Goal: Information Seeking & Learning: Learn about a topic

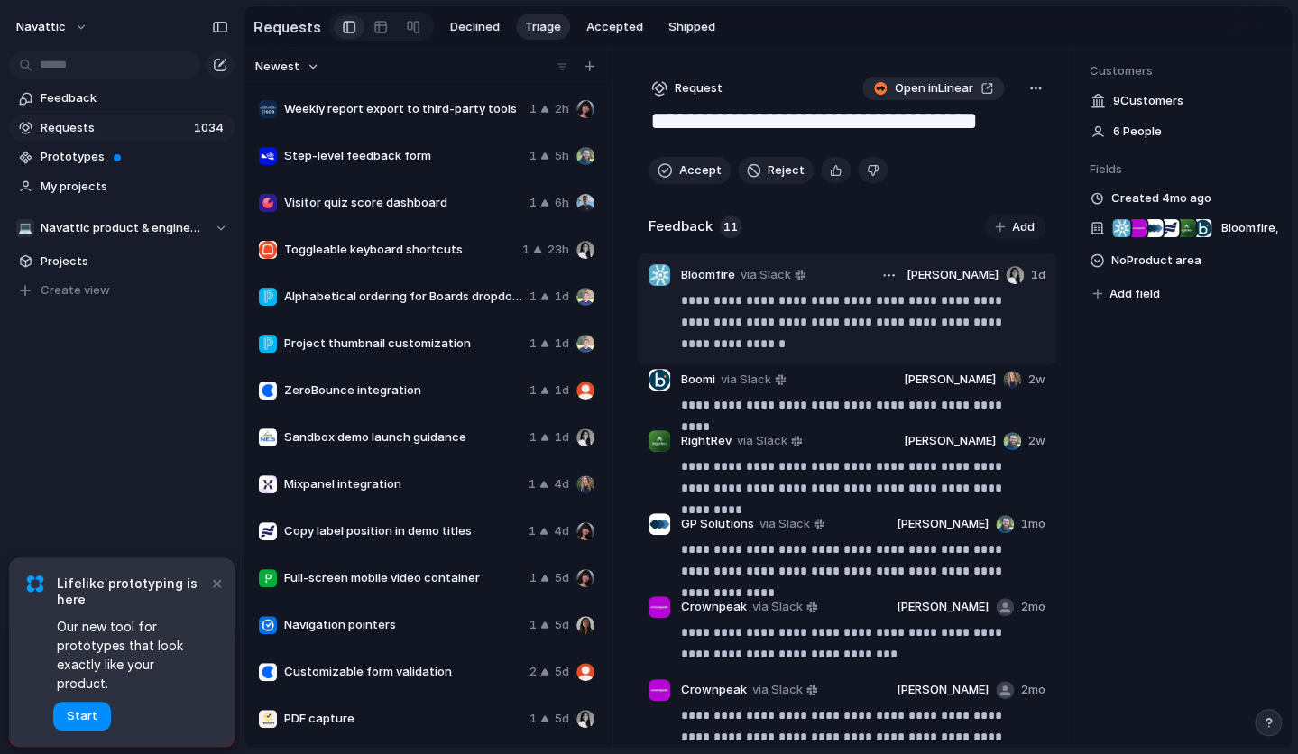
click at [814, 335] on p "**********" at bounding box center [856, 322] width 350 height 65
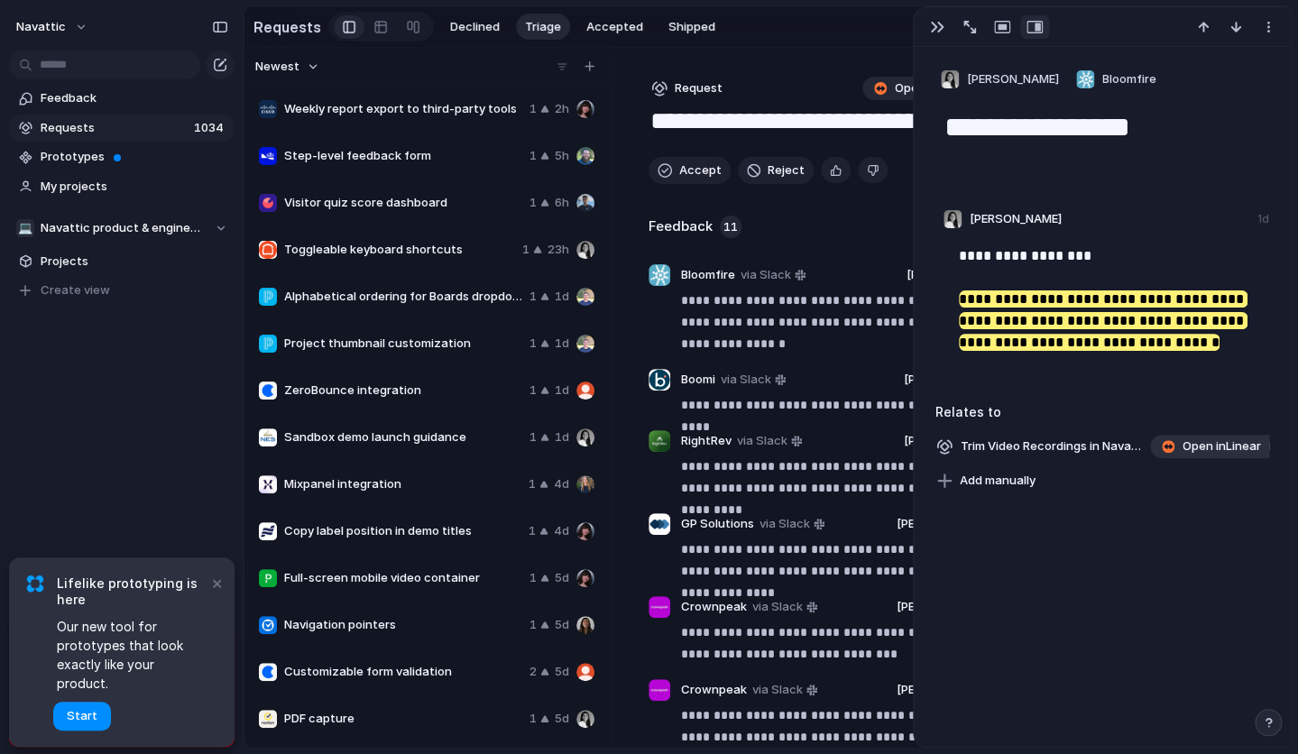
click at [1212, 450] on span "Open in Linear" at bounding box center [1222, 447] width 78 height 18
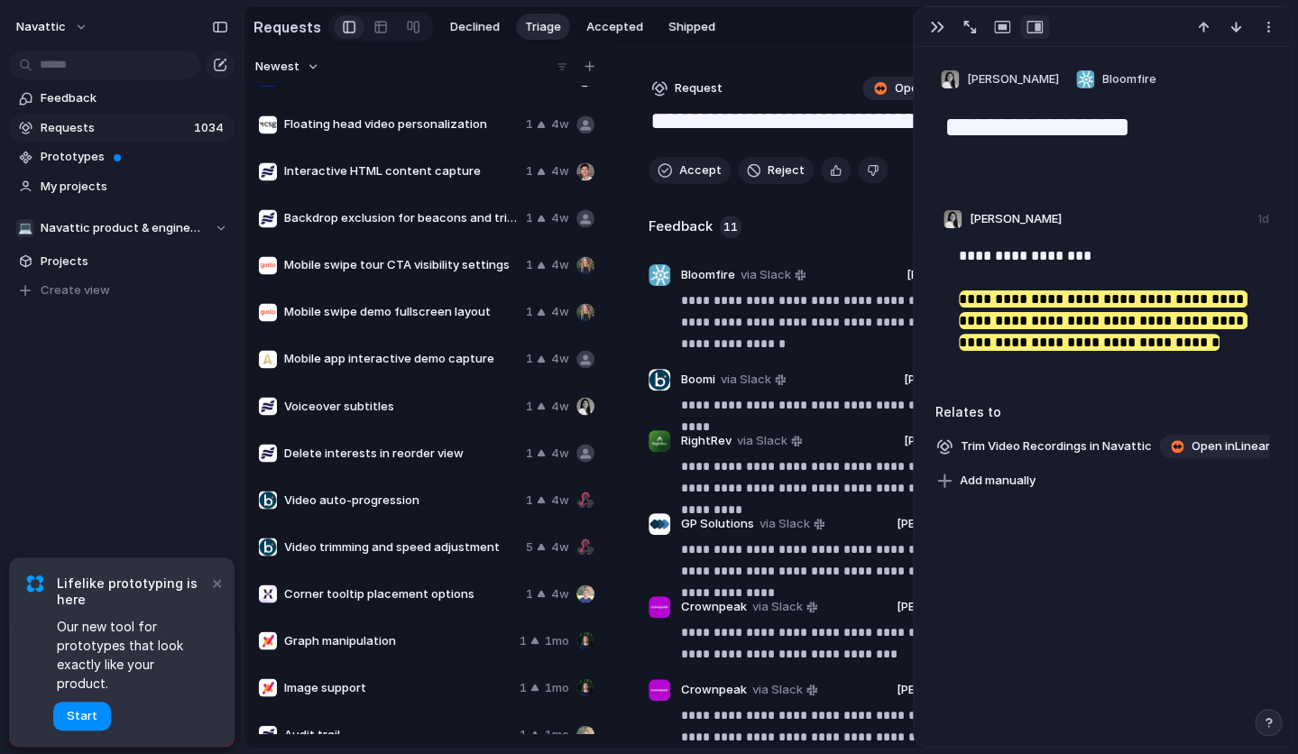
scroll to position [3588, 0]
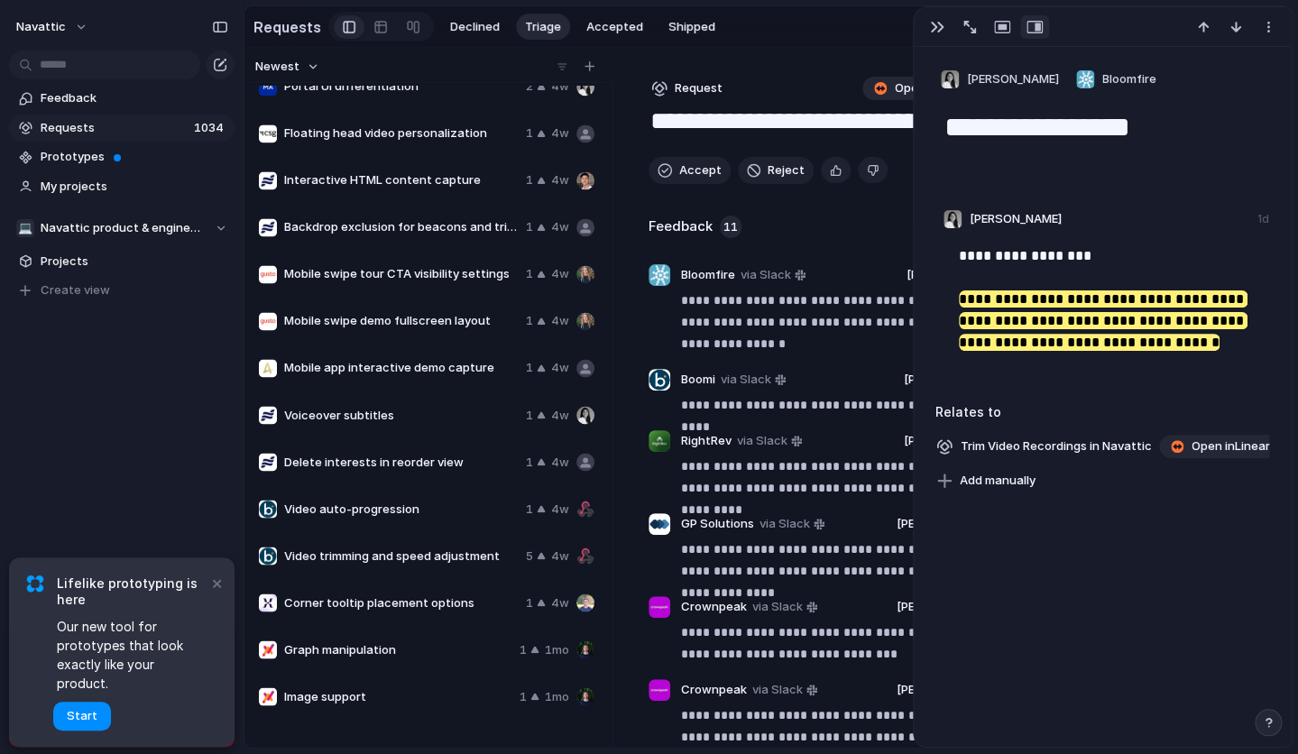
click at [451, 189] on span "Interactive HTML content capture" at bounding box center [401, 180] width 235 height 18
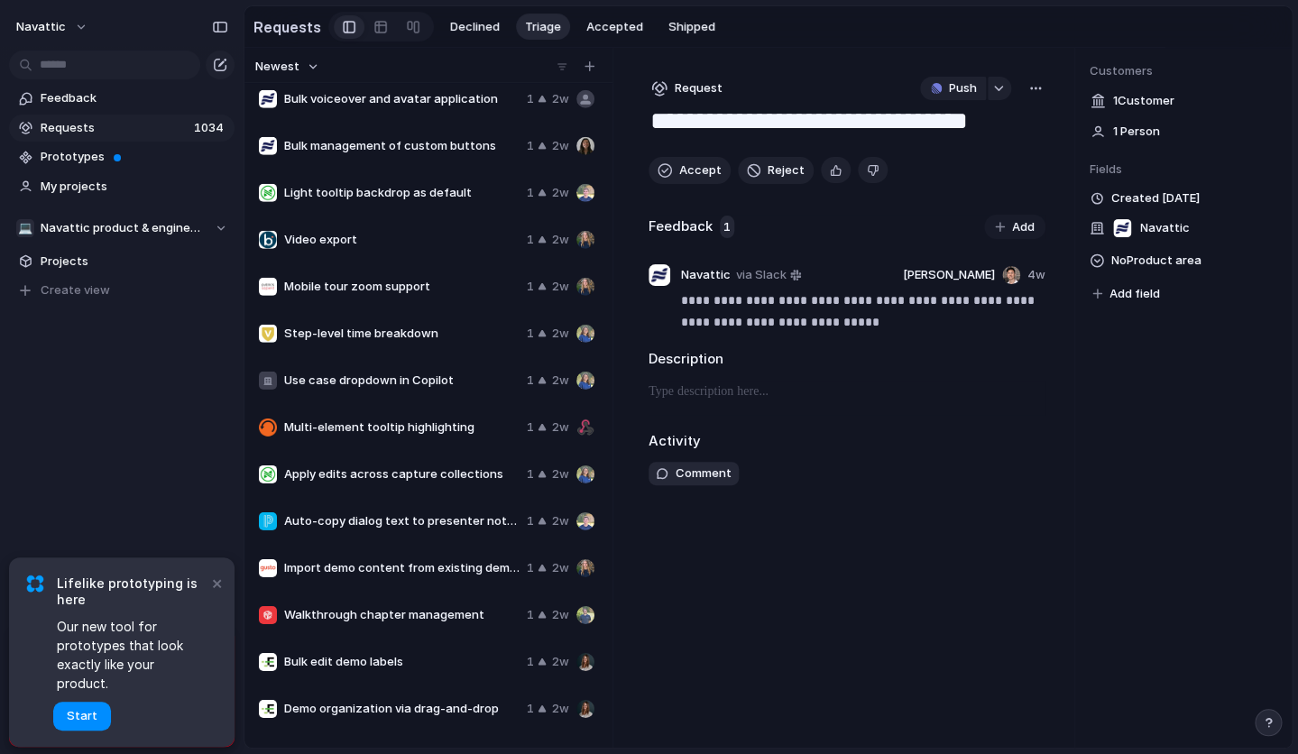
scroll to position [1963, 0]
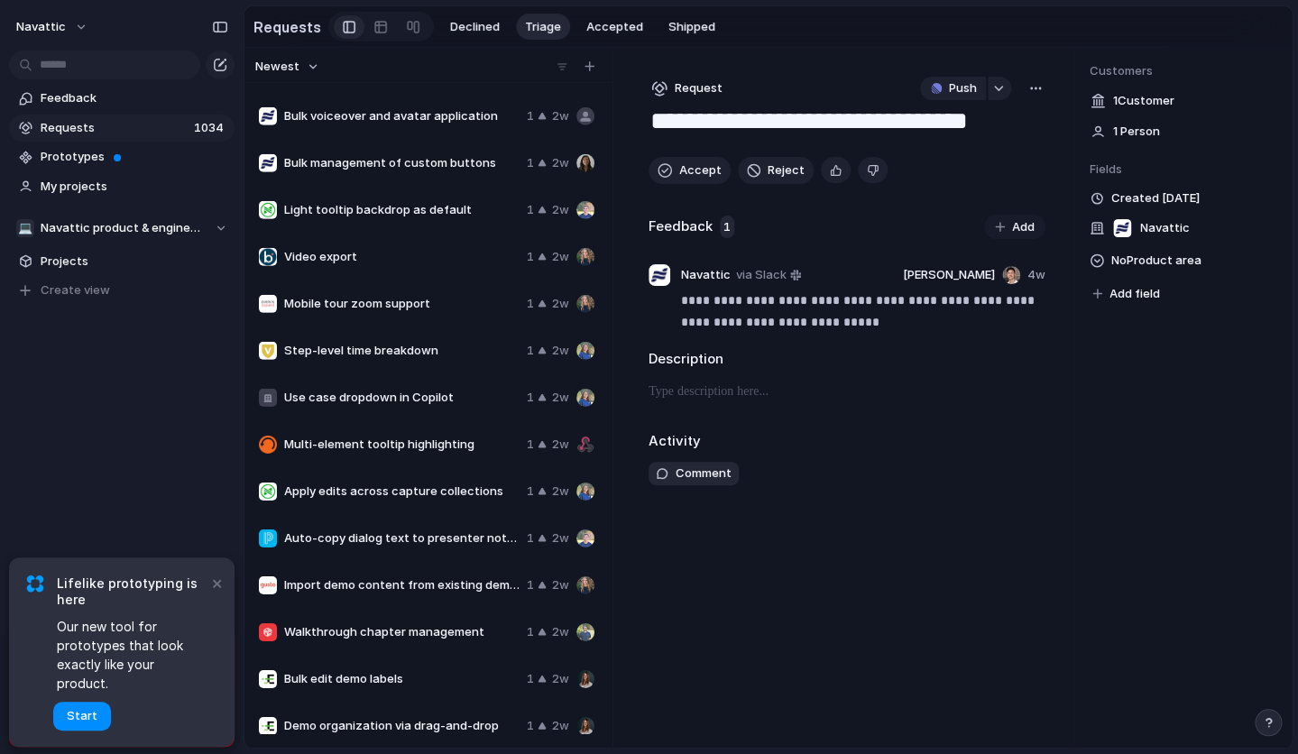
click at [413, 266] on span "Video export" at bounding box center [401, 257] width 235 height 18
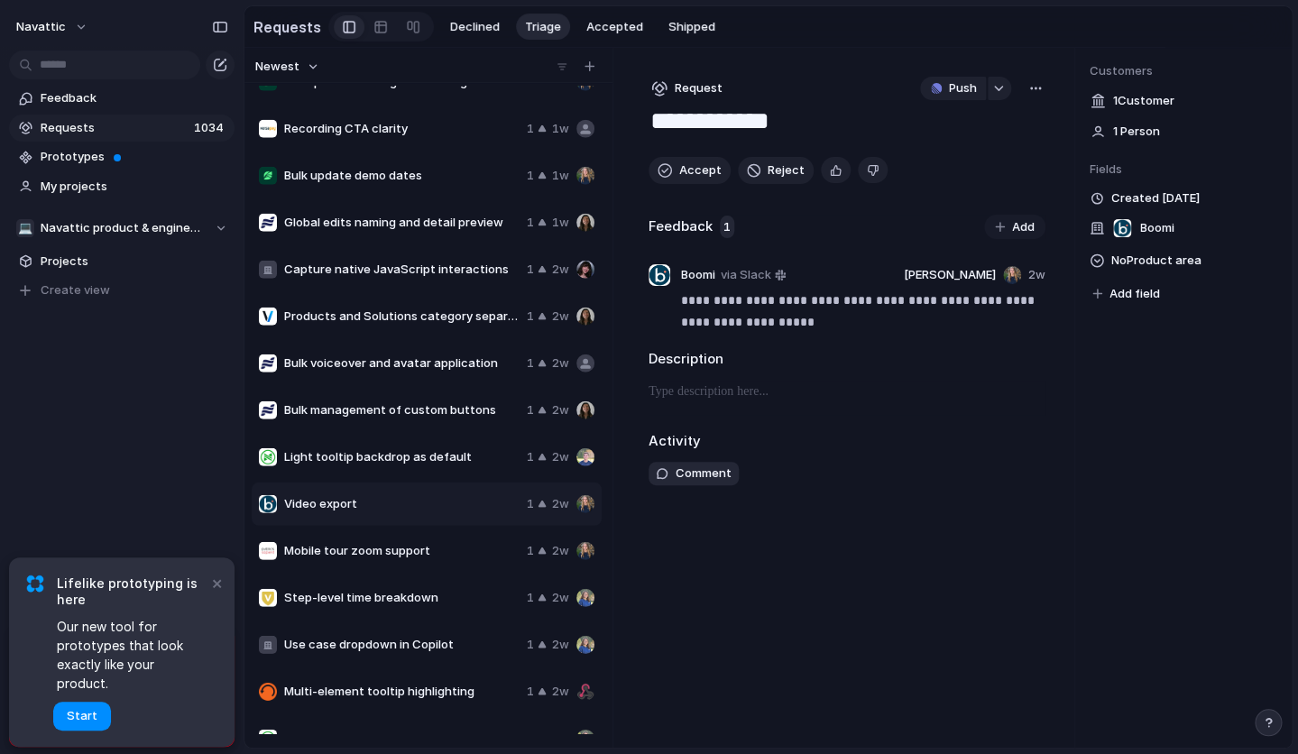
scroll to position [1715, 0]
click at [417, 280] on span "Capture native JavaScript interactions" at bounding box center [401, 271] width 235 height 18
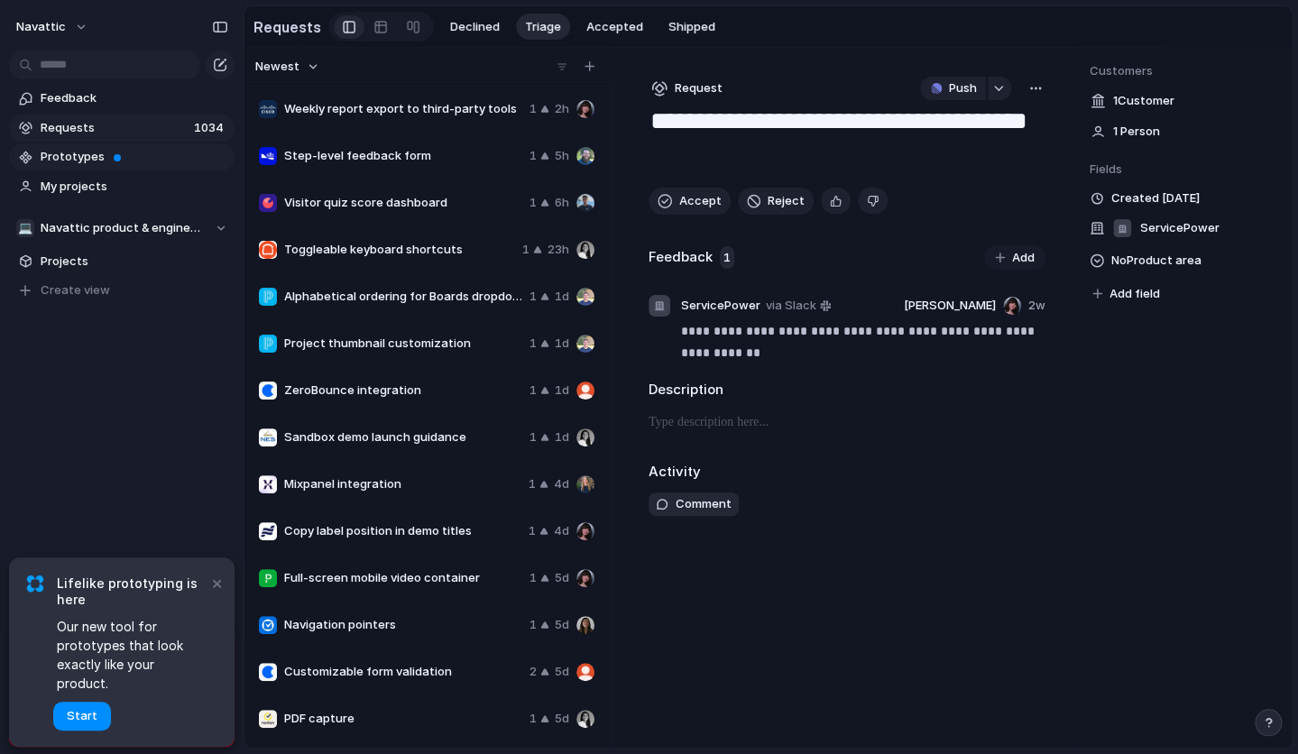
click at [116, 160] on span at bounding box center [117, 157] width 7 height 7
click at [207, 605] on span "Lifelike prototyping is here" at bounding box center [132, 592] width 151 height 32
click at [214, 594] on button "×" at bounding box center [217, 583] width 22 height 22
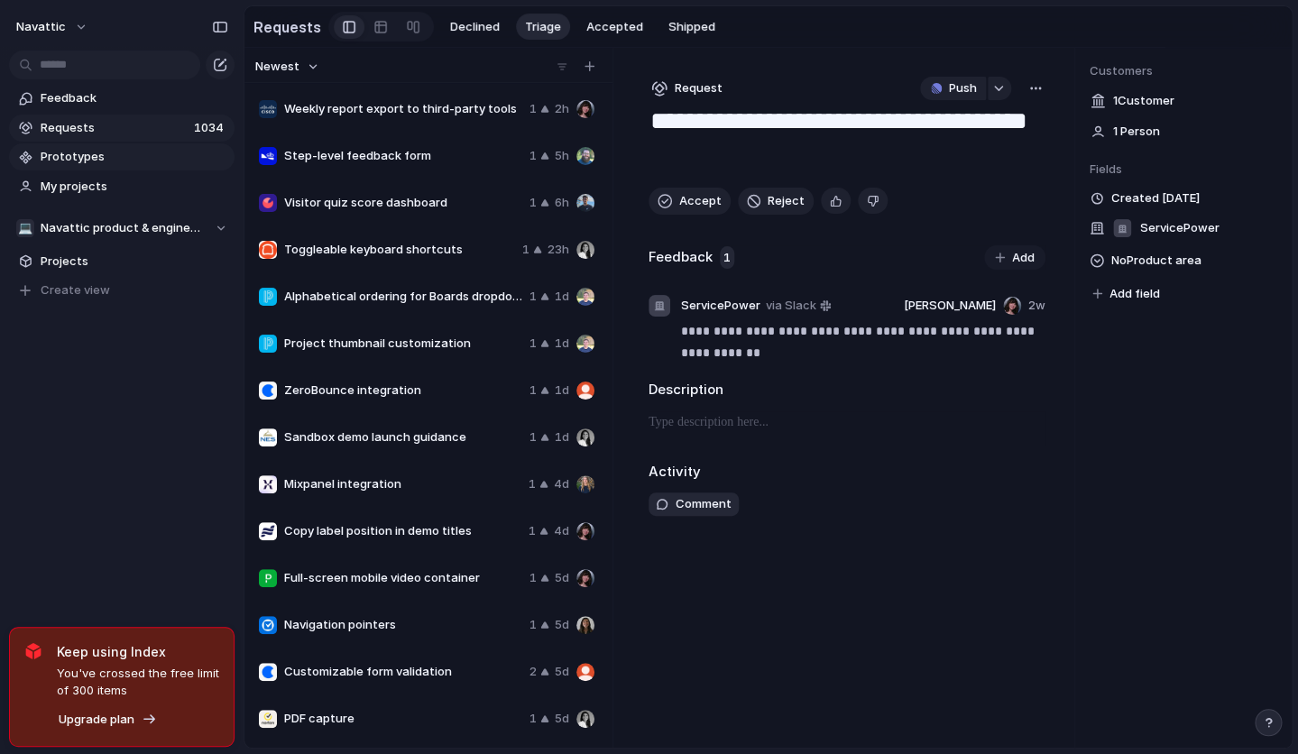
click at [127, 129] on span "Requests" at bounding box center [115, 128] width 148 height 18
type textarea "**********"
click at [101, 71] on input "text" at bounding box center [104, 65] width 191 height 29
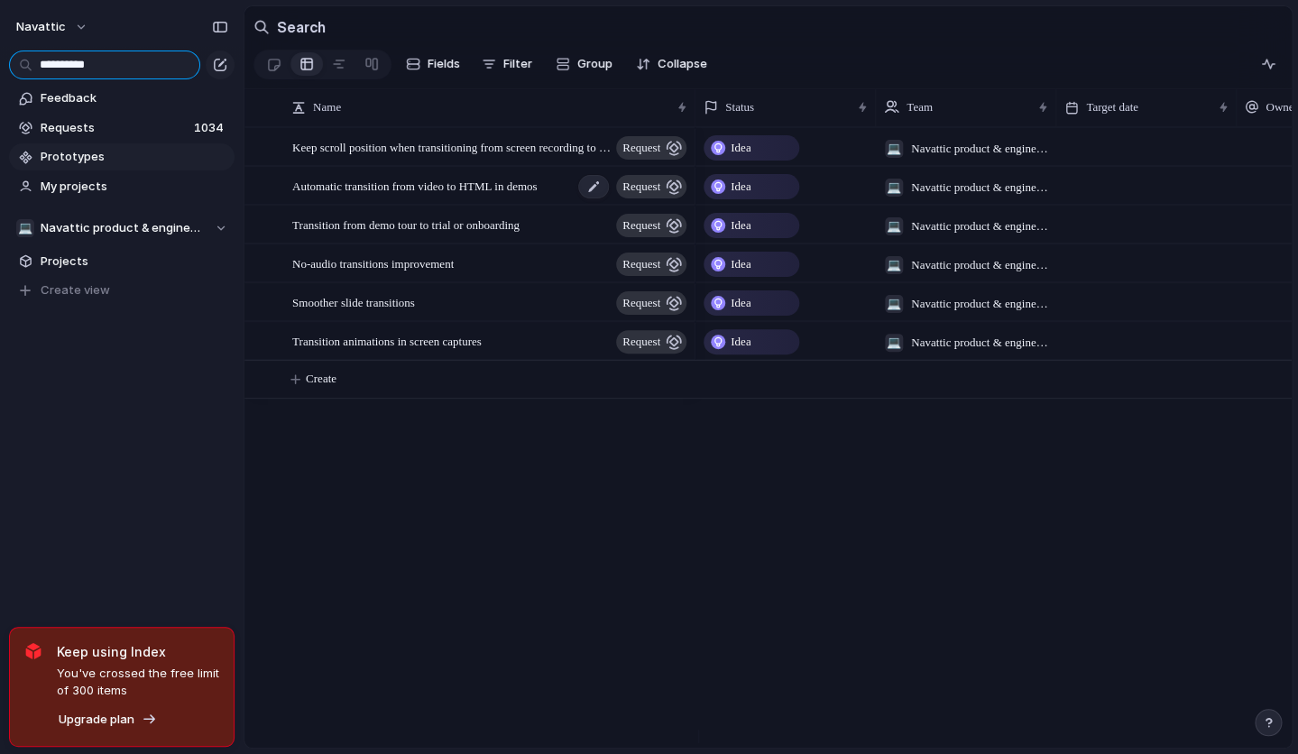
type input "**********"
click at [369, 196] on span "Automatic transition from video to HTML in demos" at bounding box center [414, 185] width 244 height 21
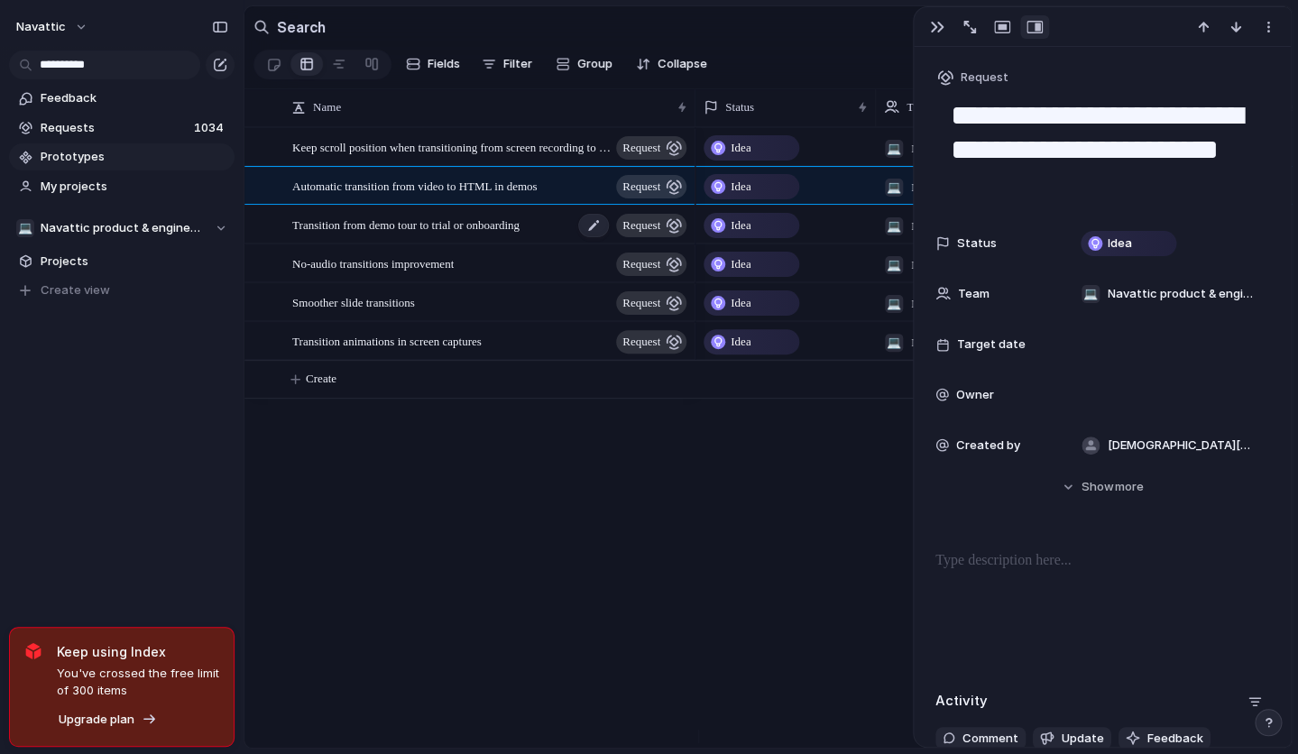
click at [458, 235] on span "Transition from demo tour to trial or onboarding" at bounding box center [405, 224] width 227 height 21
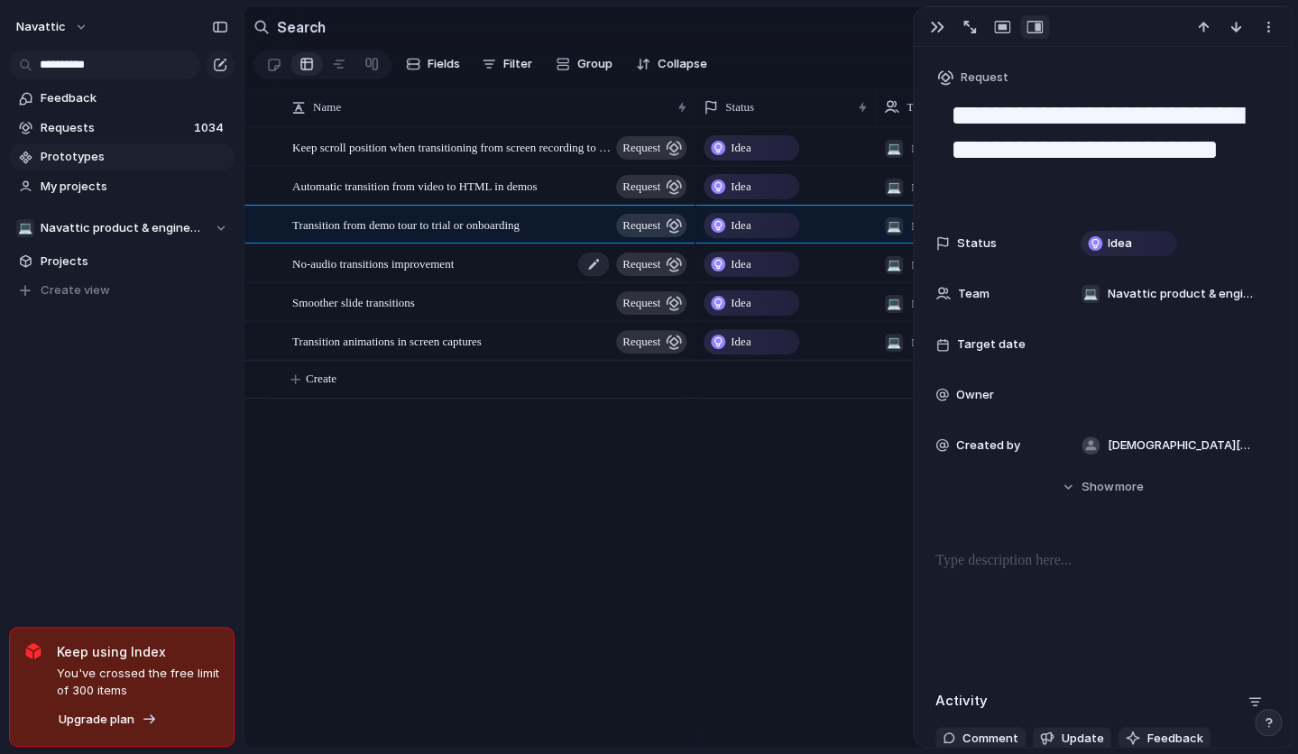
click at [432, 273] on span "No-audio transitions improvement" at bounding box center [372, 263] width 161 height 21
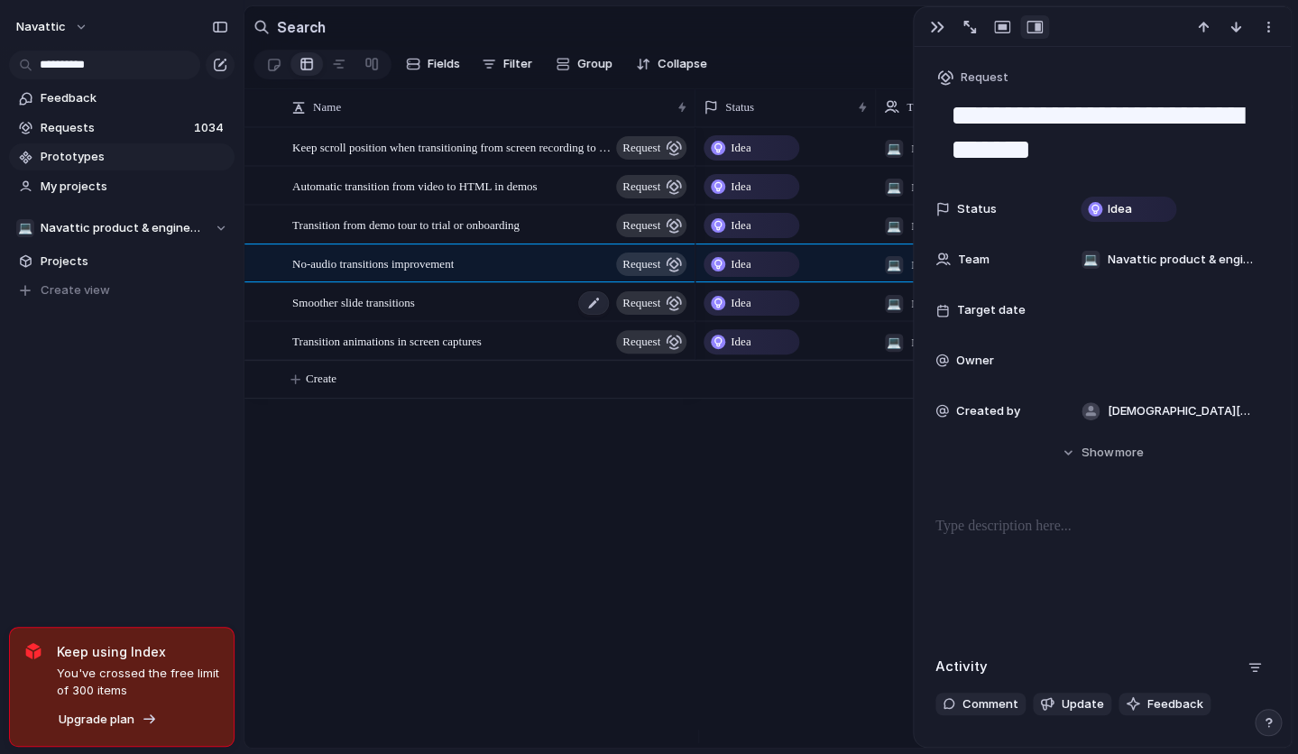
click at [403, 312] on span "Smoother slide transitions" at bounding box center [353, 301] width 123 height 21
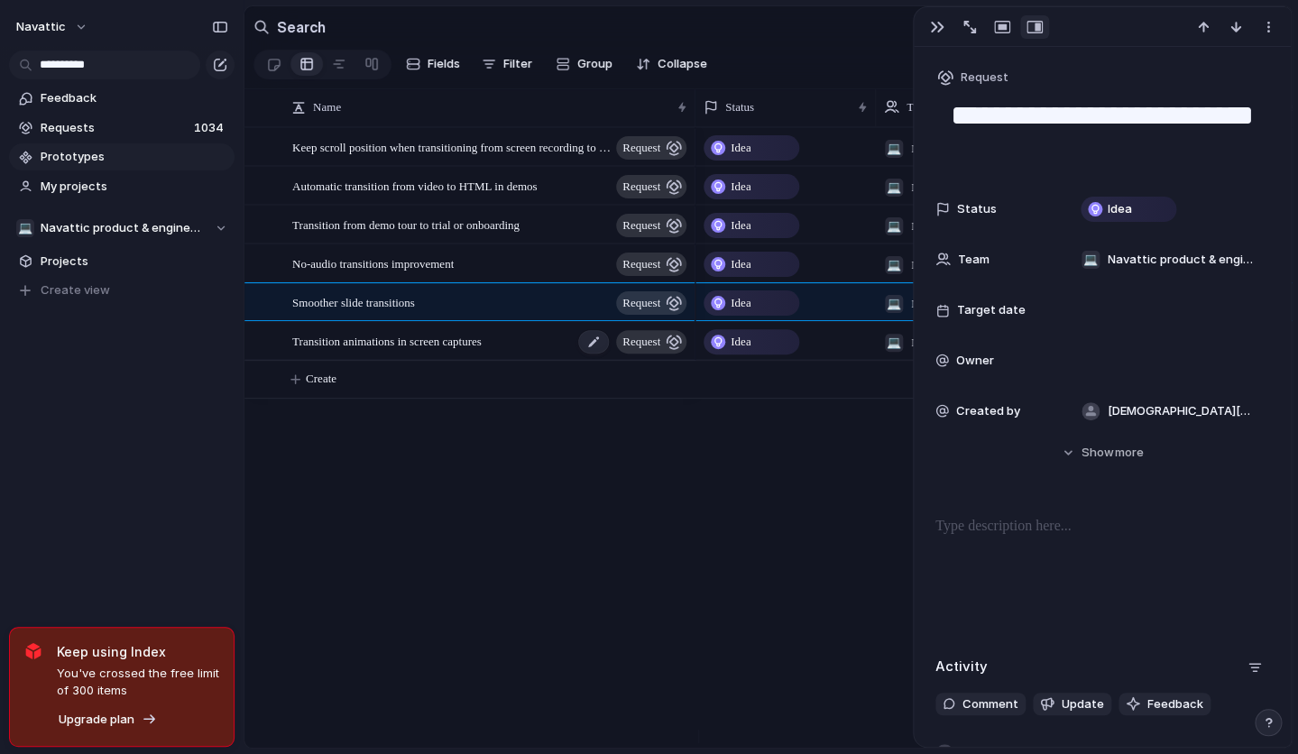
click at [403, 351] on span "Transition animations in screen captures" at bounding box center [386, 340] width 189 height 21
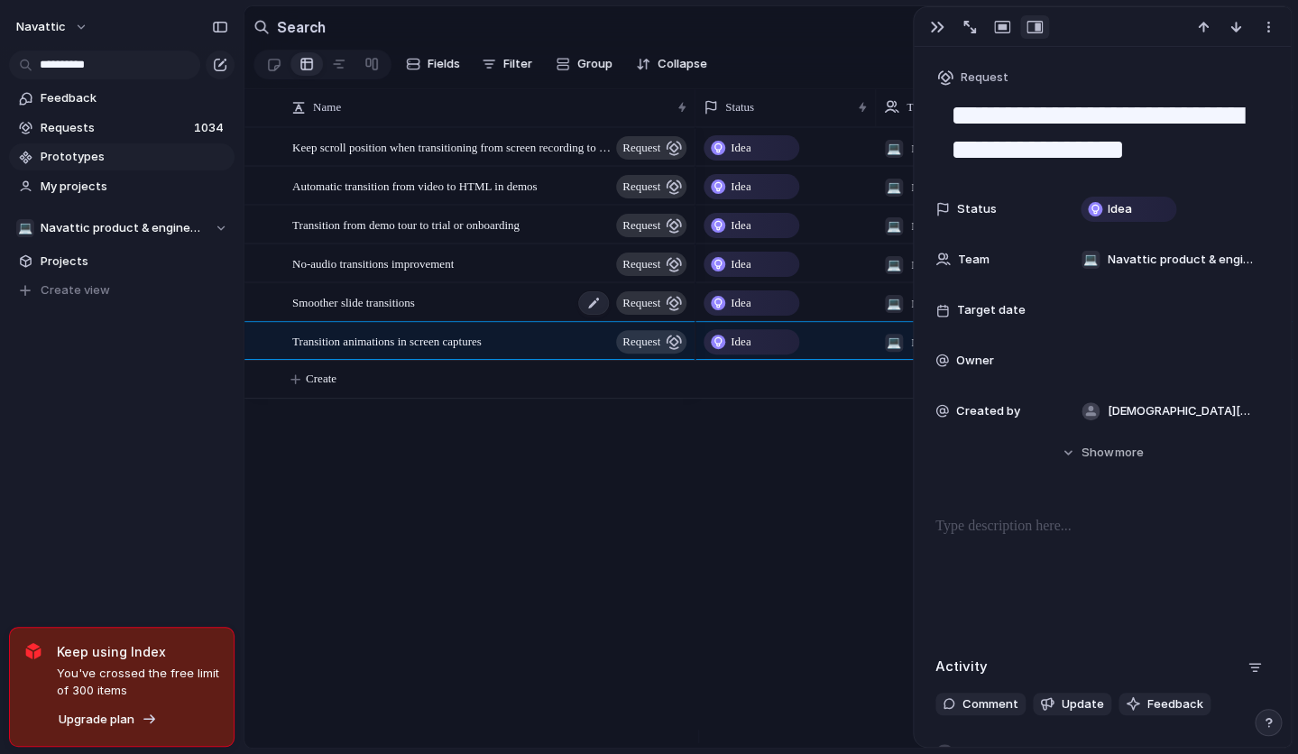
click at [413, 312] on span "Smoother slide transitions" at bounding box center [353, 301] width 123 height 21
type textarea "**********"
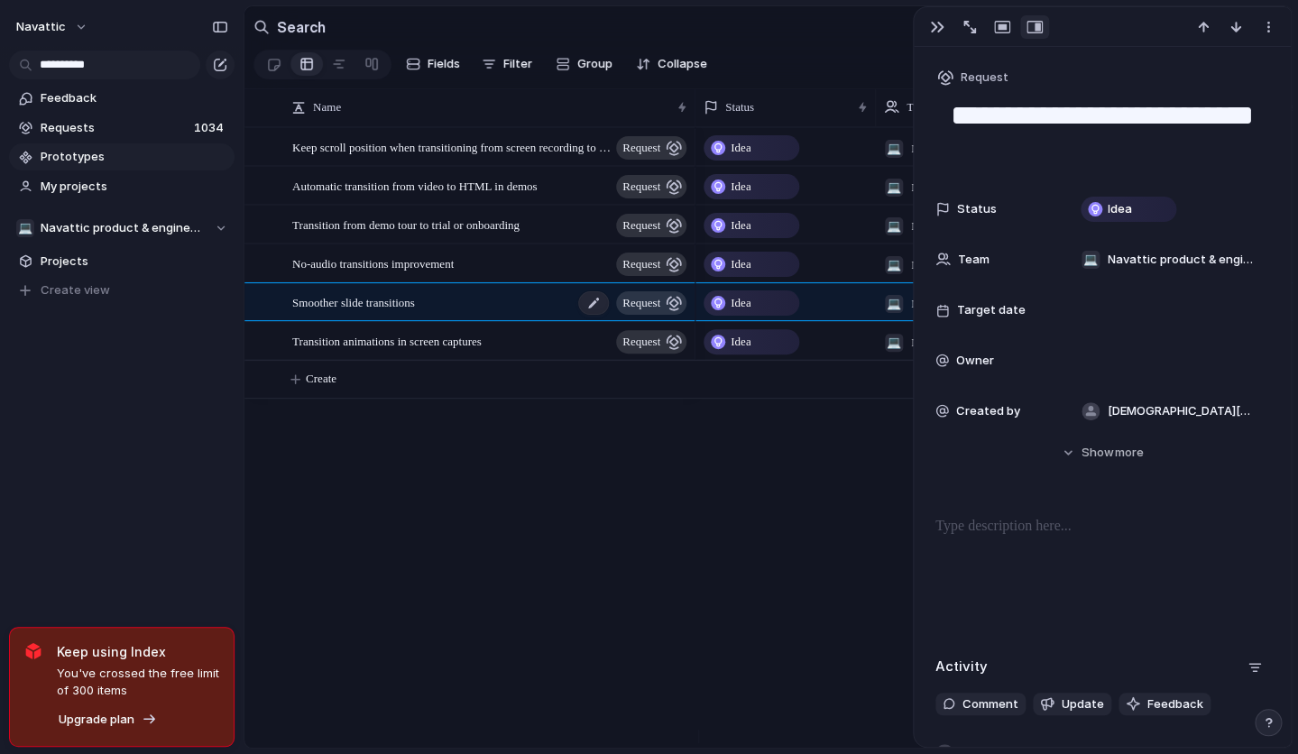
click at [415, 312] on span "Smoother slide transitions" at bounding box center [353, 301] width 123 height 21
click at [831, 45] on body "**********" at bounding box center [649, 377] width 1298 height 754
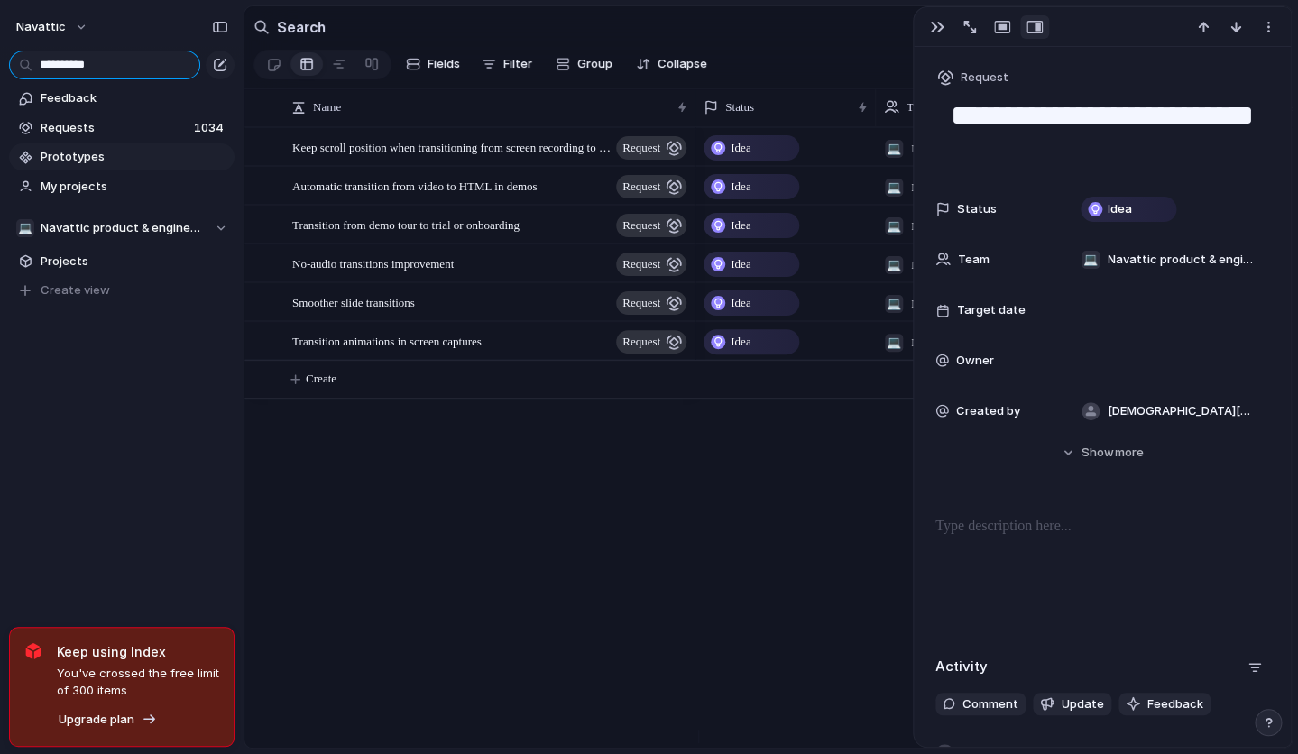
click at [102, 66] on input "**********" at bounding box center [104, 65] width 191 height 29
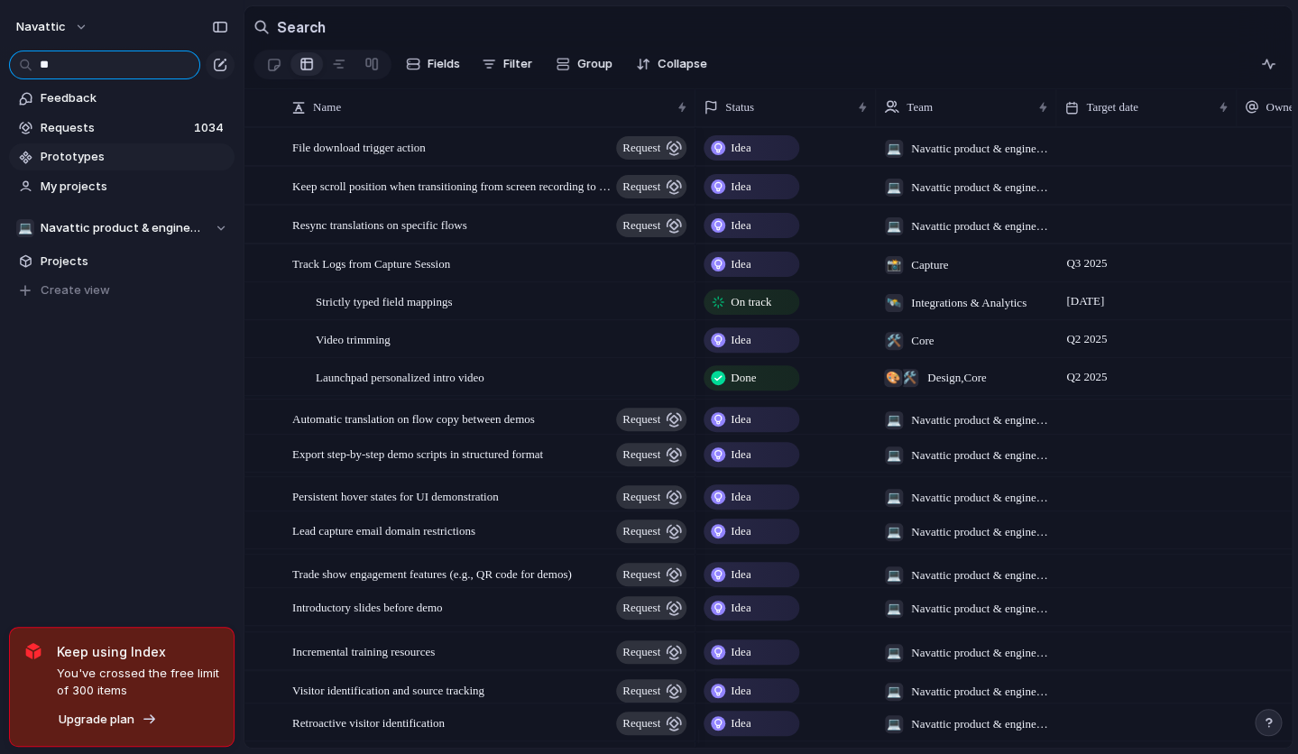
type input "*"
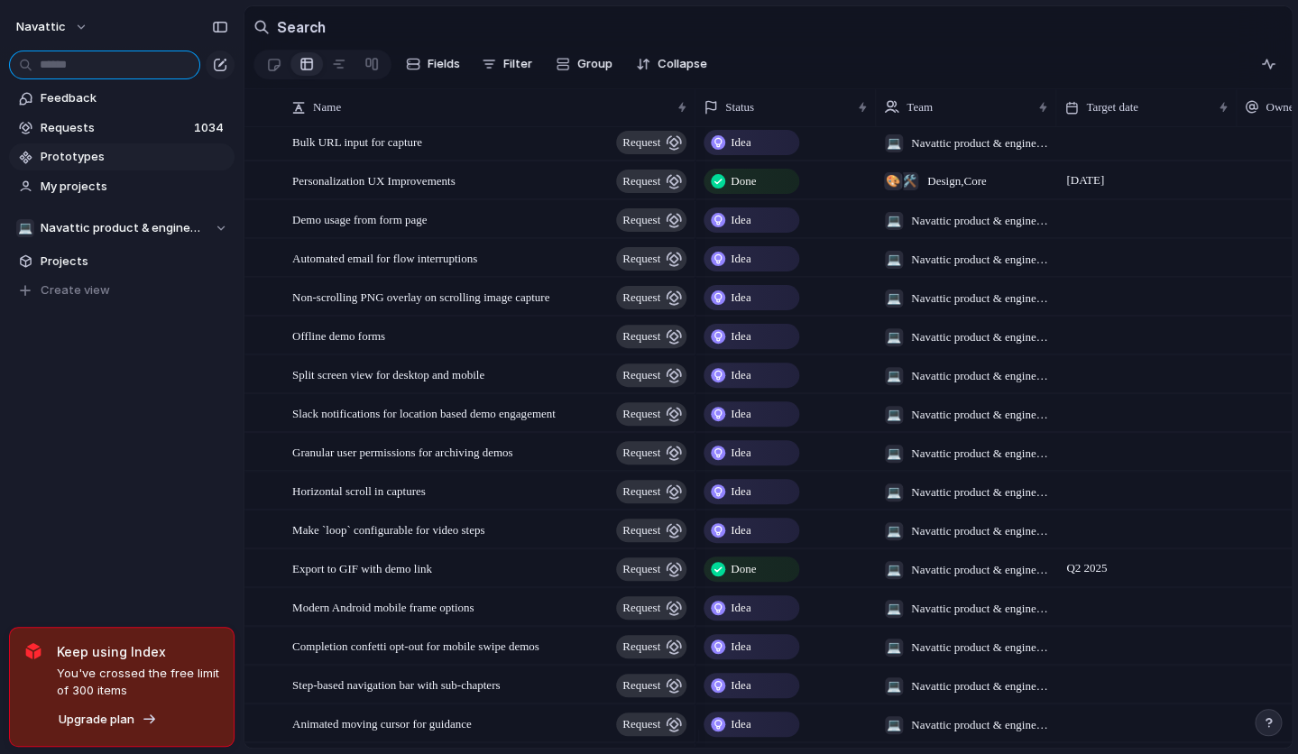
scroll to position [511, 0]
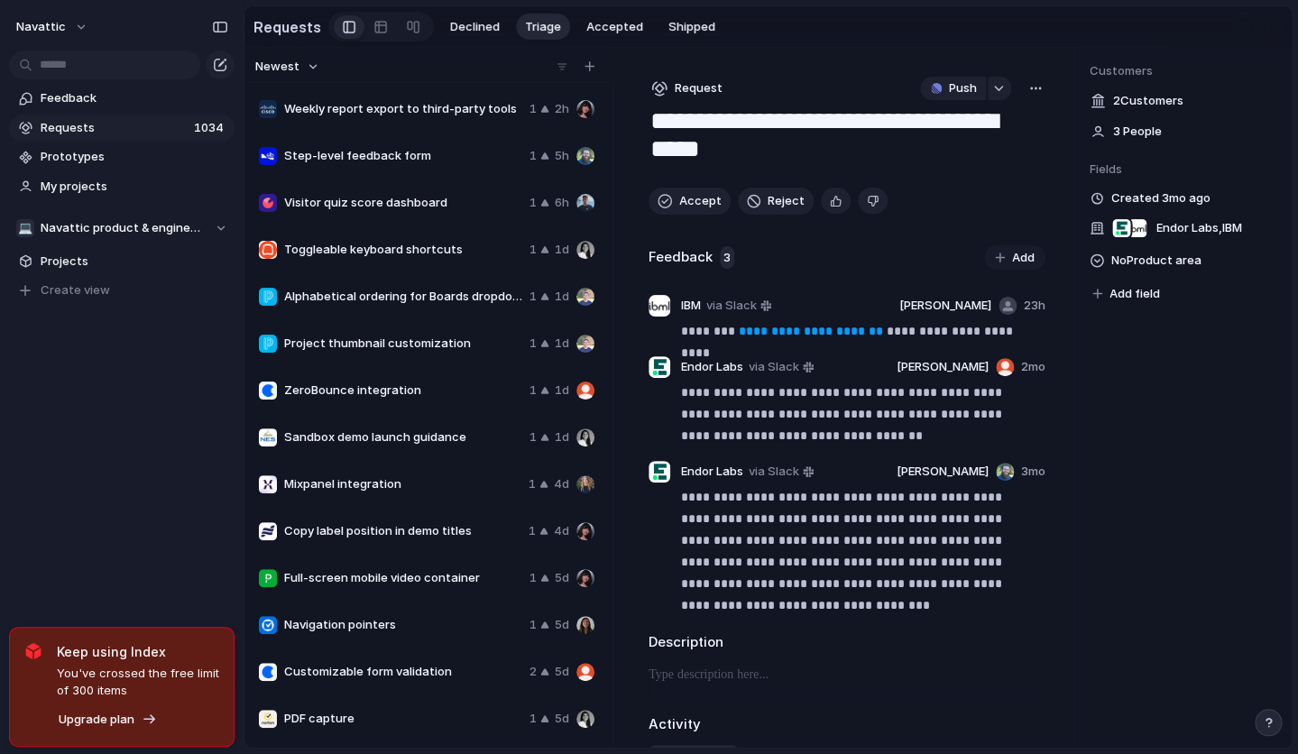
click at [793, 403] on p "**********" at bounding box center [856, 414] width 350 height 65
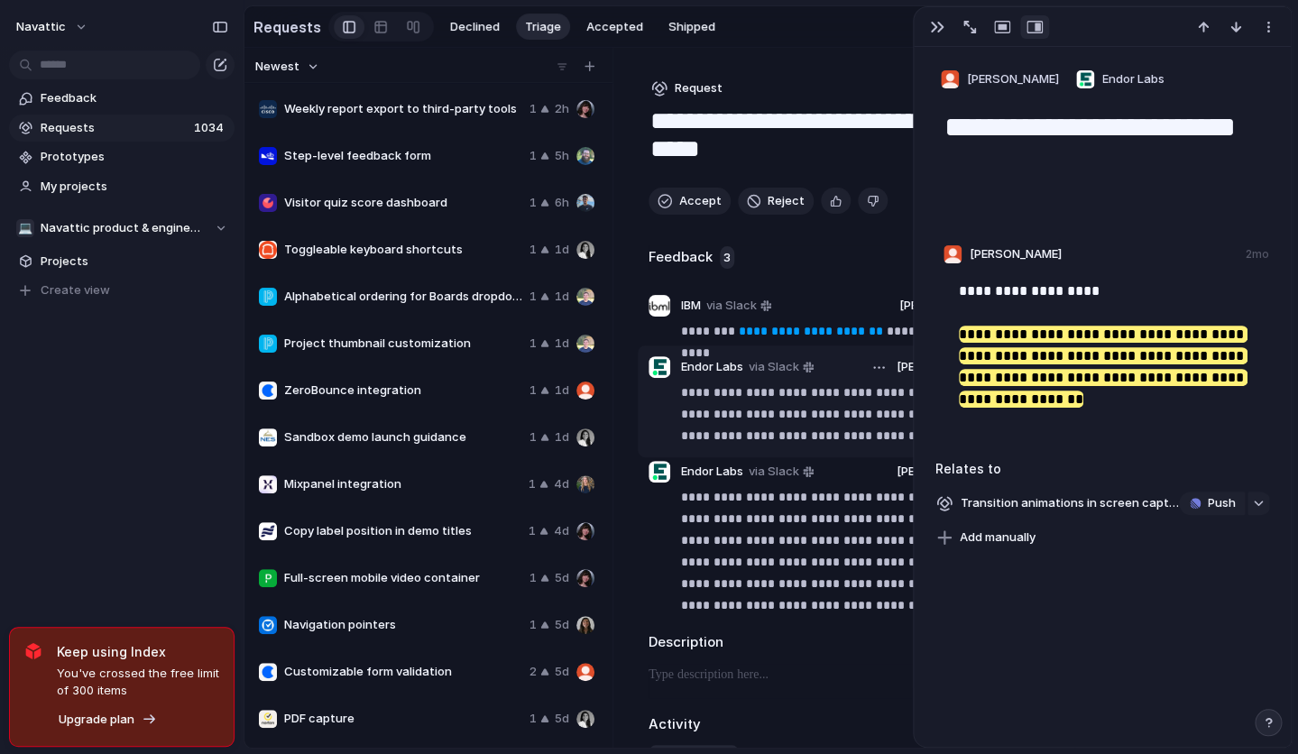
click at [778, 425] on p "**********" at bounding box center [856, 414] width 350 height 65
click at [944, 32] on button "button" at bounding box center [937, 26] width 29 height 23
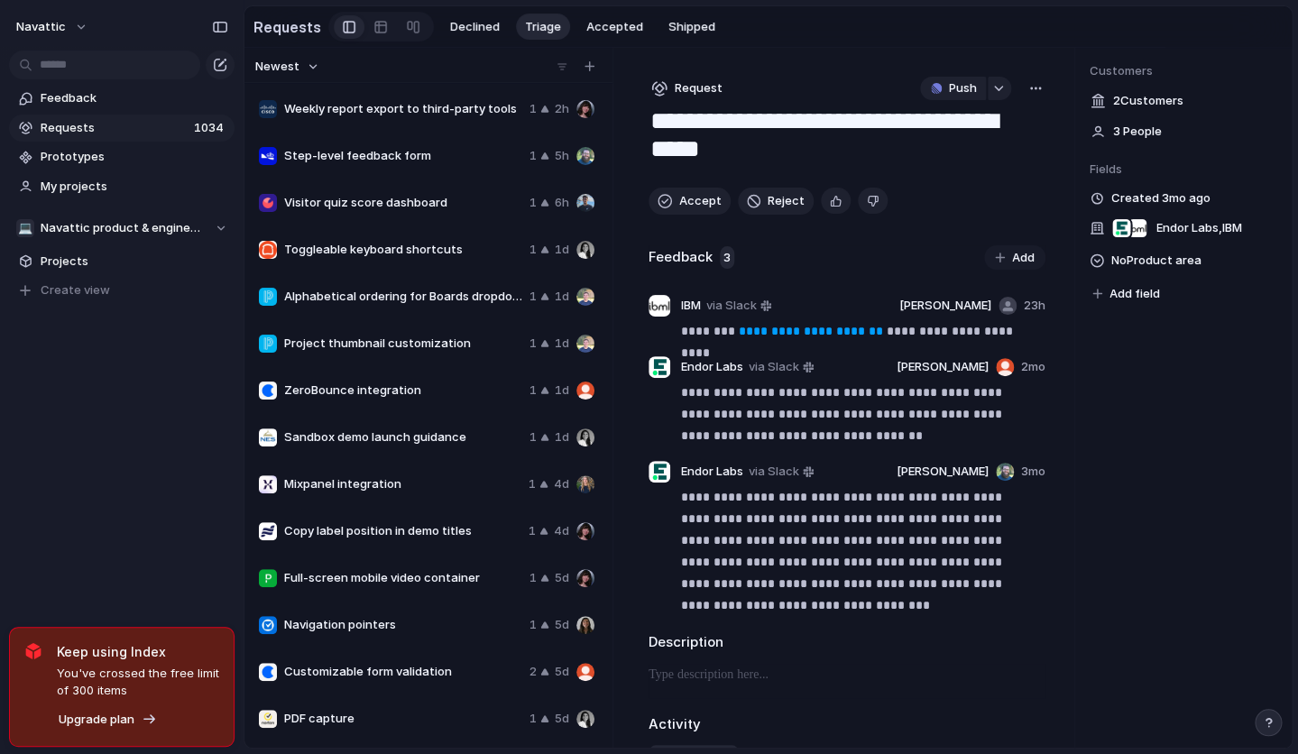
click at [299, 73] on button "Newest" at bounding box center [287, 66] width 69 height 23
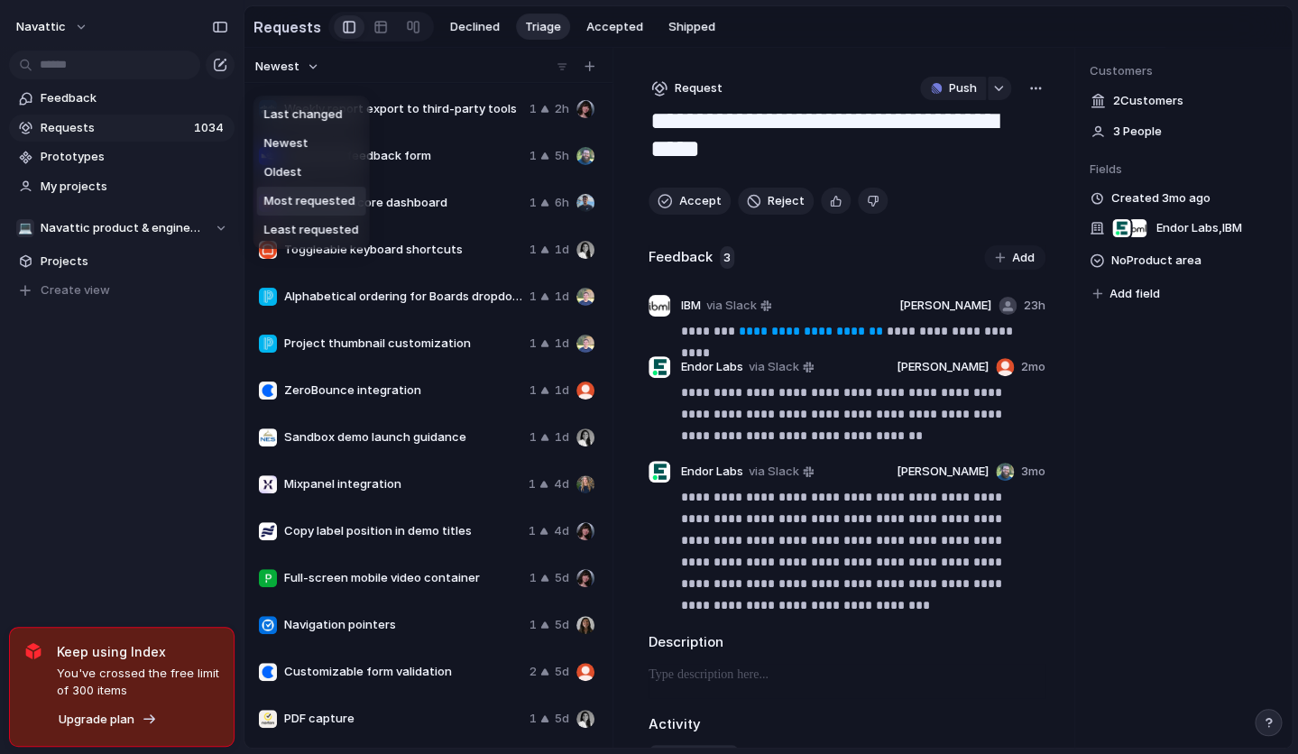
click at [318, 207] on span "Most requested" at bounding box center [309, 201] width 91 height 18
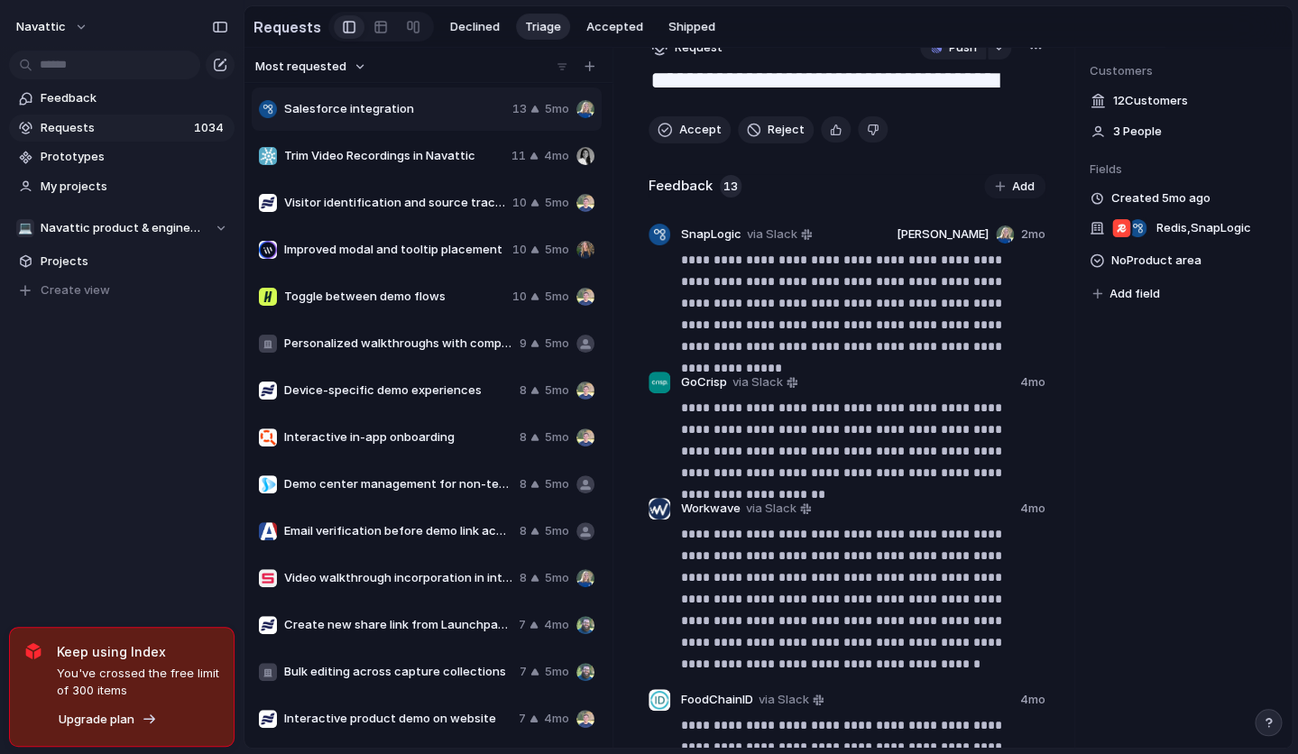
scroll to position [49, 0]
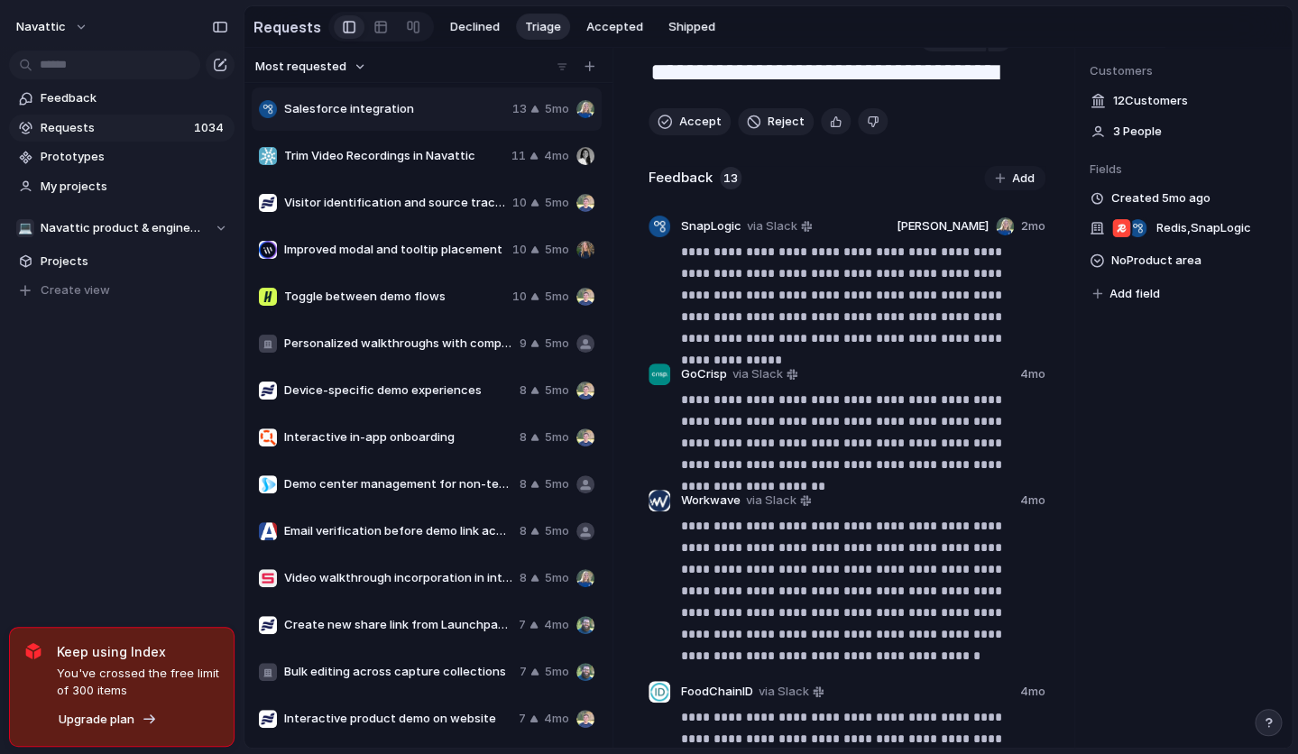
click at [342, 161] on span "Trim Video Recordings in Navattic" at bounding box center [394, 156] width 220 height 18
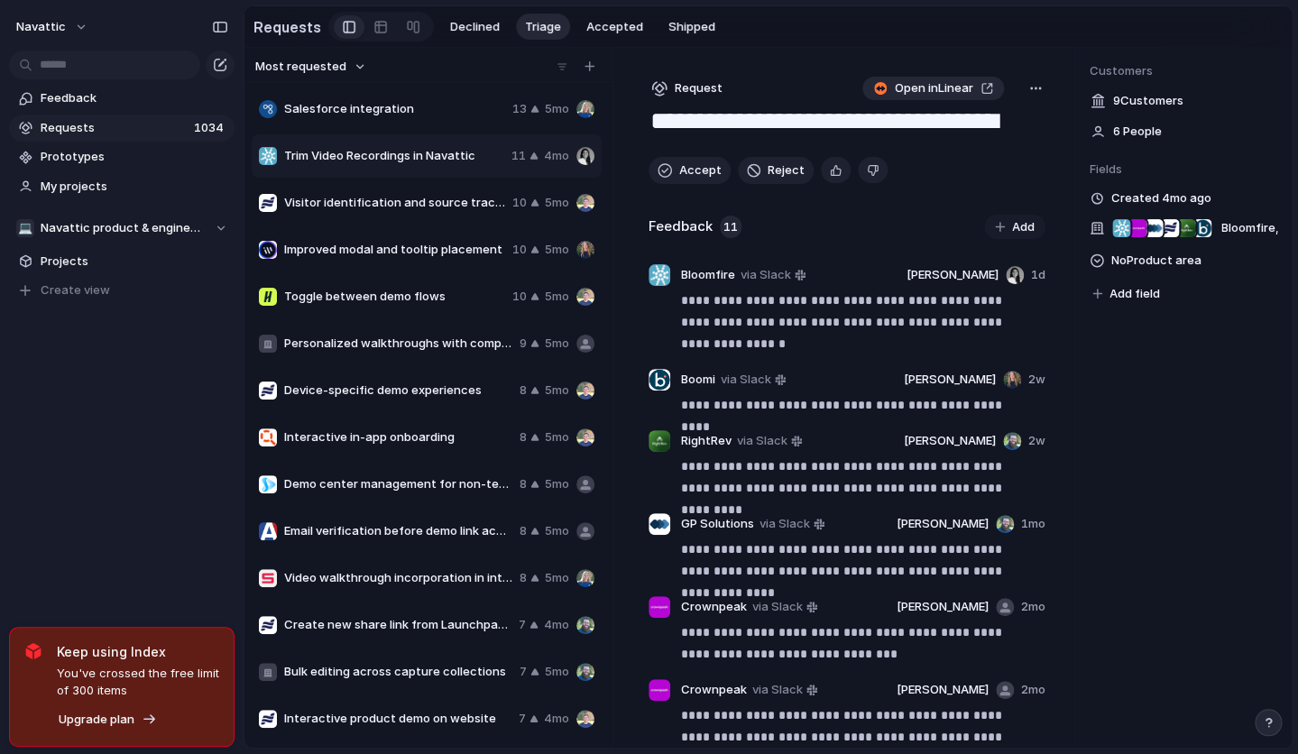
click at [1121, 141] on span "6 People" at bounding box center [1137, 132] width 49 height 18
click at [456, 118] on span "Salesforce integration" at bounding box center [394, 109] width 221 height 18
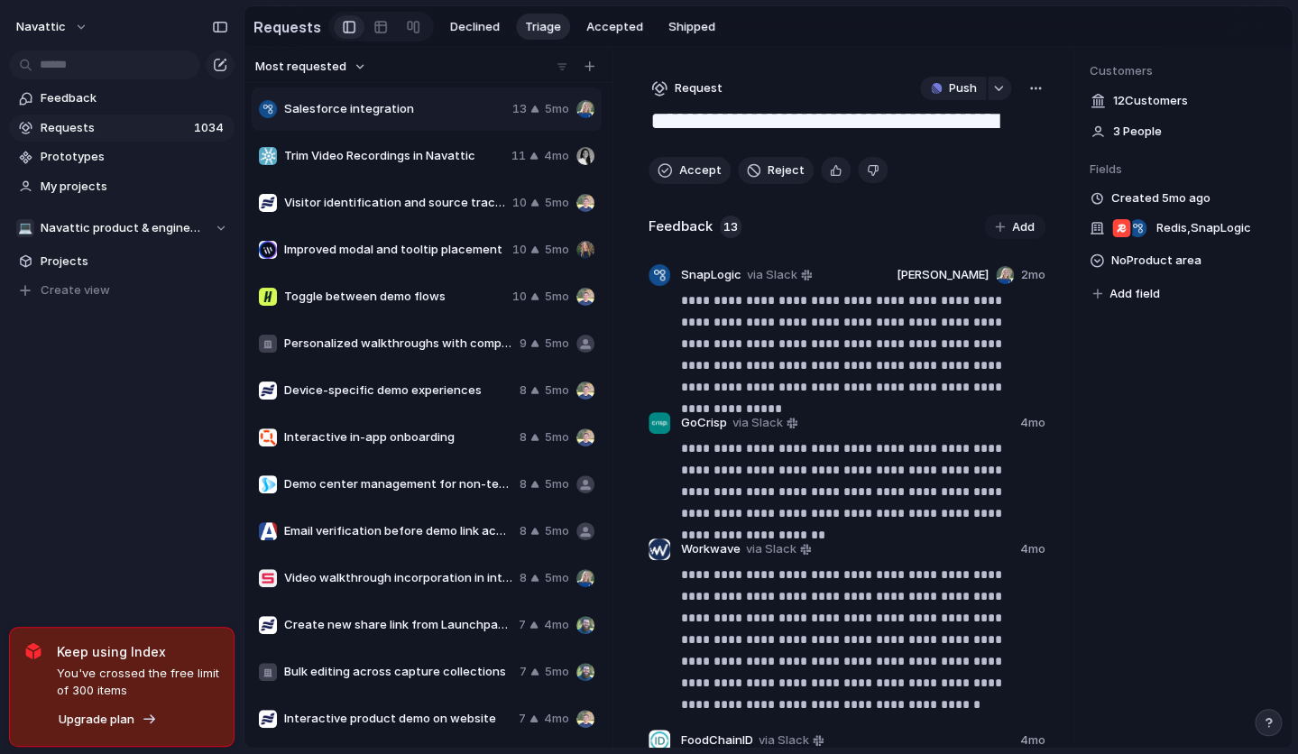
click at [438, 163] on span "Trim Video Recordings in Navattic" at bounding box center [394, 156] width 220 height 18
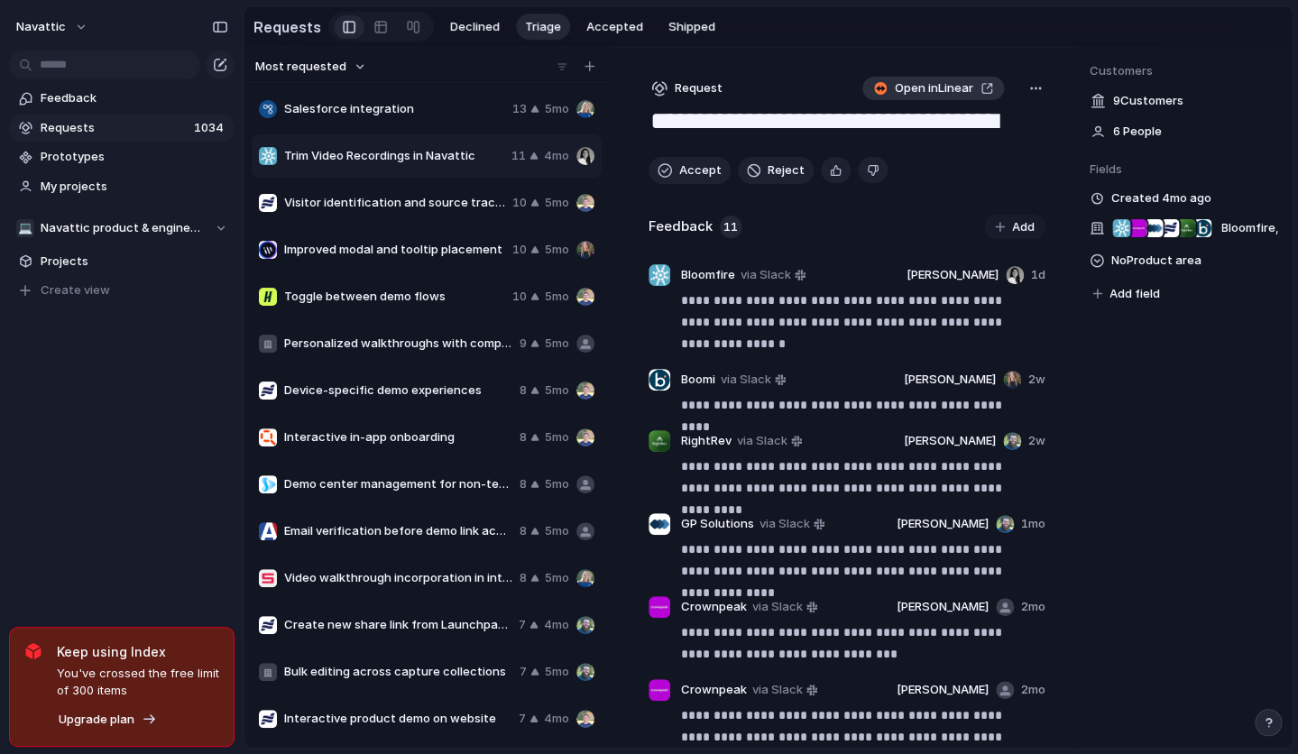
click at [919, 100] on link "Open in Linear" at bounding box center [933, 88] width 142 height 23
click at [403, 212] on span "Visitor identification and source tracking" at bounding box center [394, 203] width 221 height 18
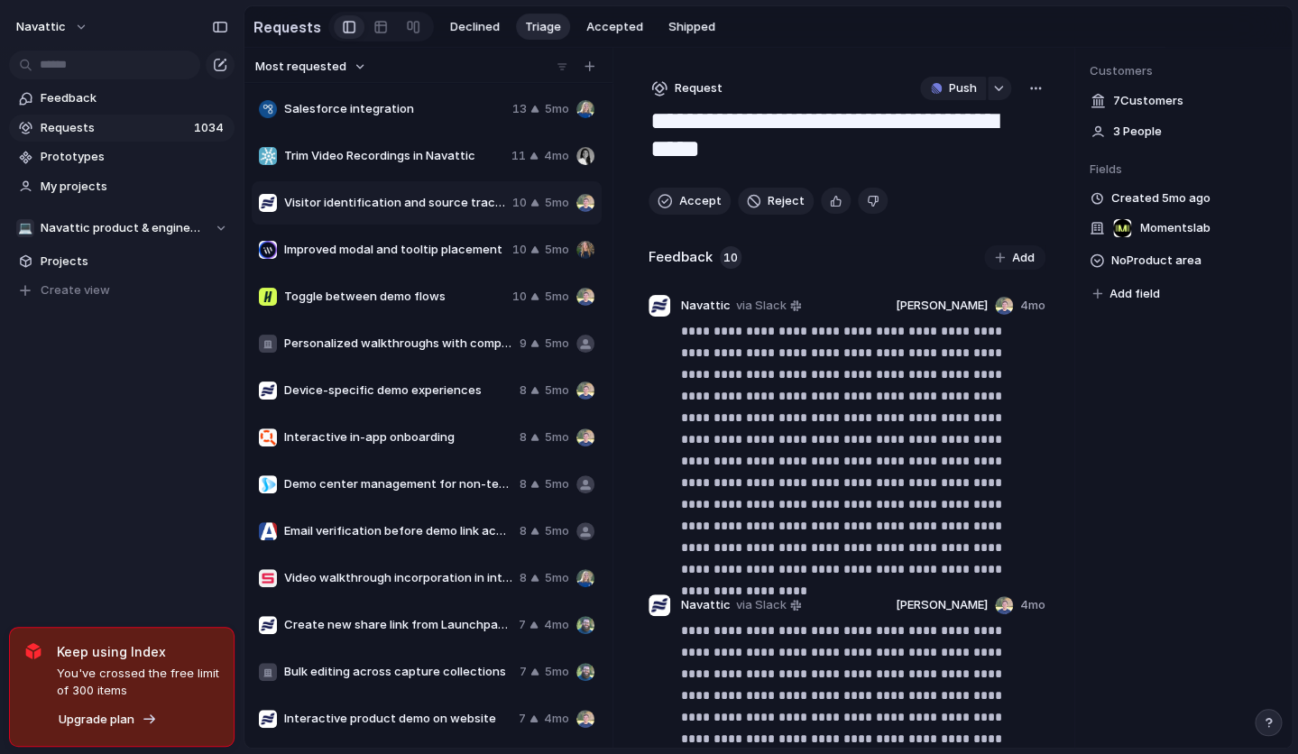
click at [381, 259] on span "Improved modal and tooltip placement" at bounding box center [394, 250] width 221 height 18
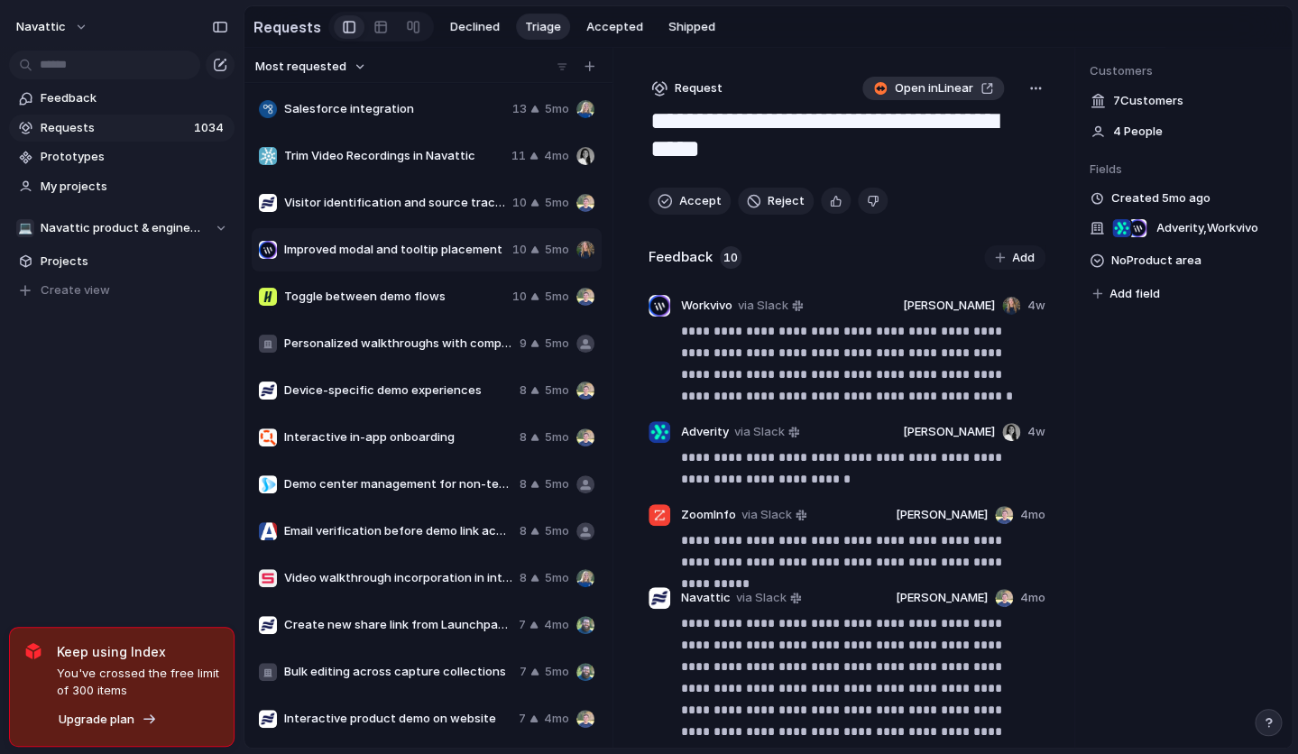
click at [904, 97] on span "Open in Linear" at bounding box center [934, 88] width 78 height 18
click at [351, 306] on span "Toggle between demo flows" at bounding box center [394, 297] width 221 height 18
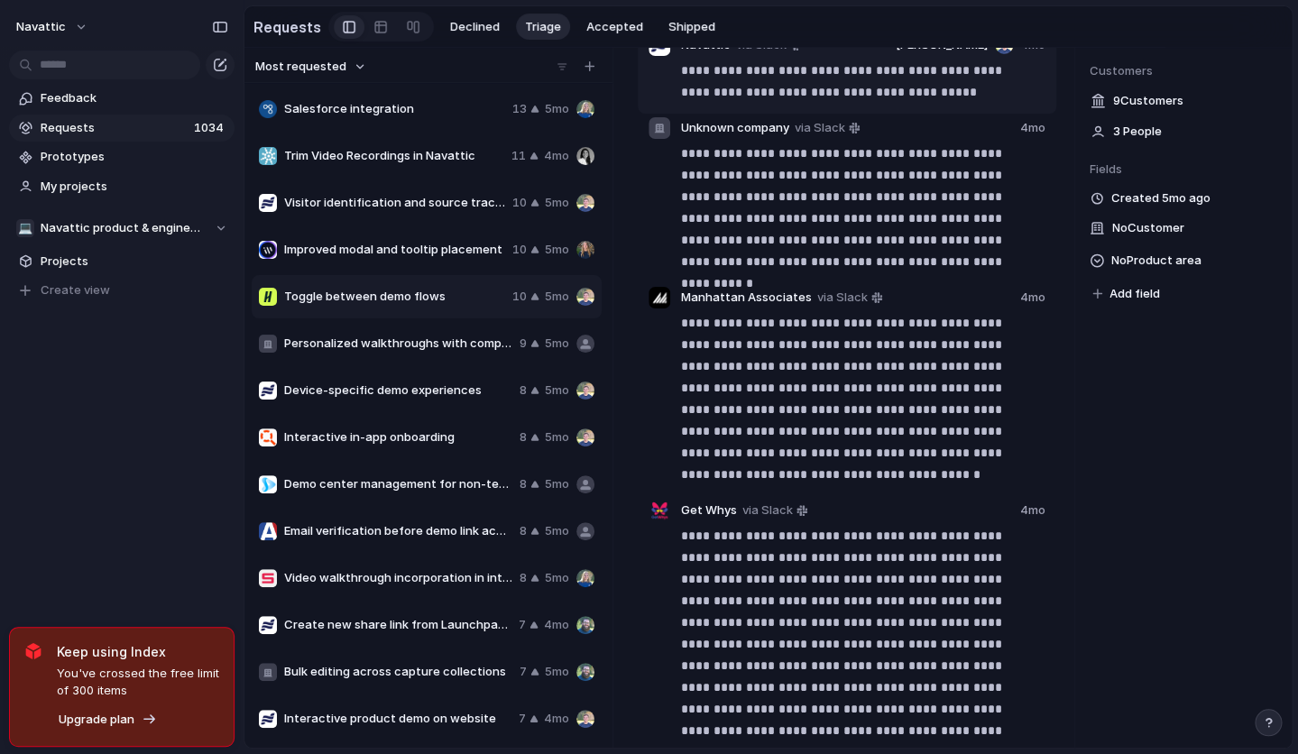
scroll to position [439, 0]
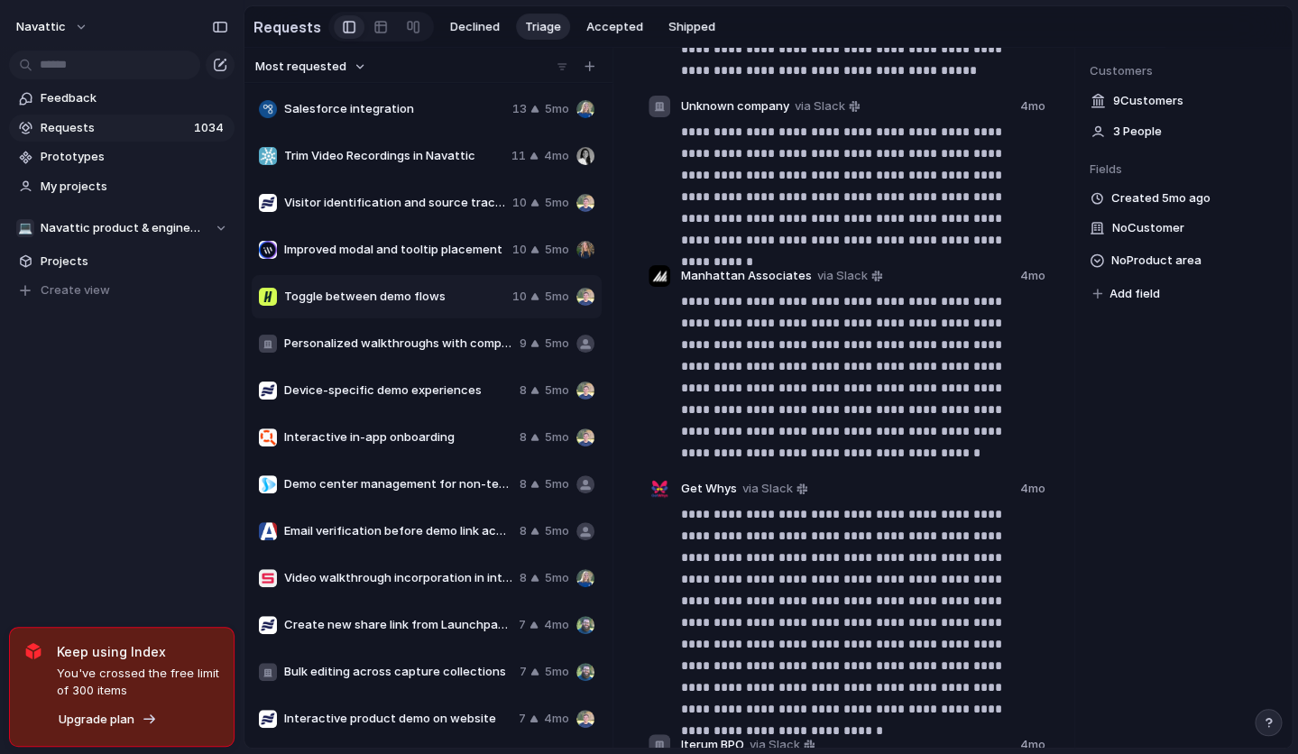
click at [355, 353] on span "Personalized walkthroughs with company branding" at bounding box center [398, 344] width 228 height 18
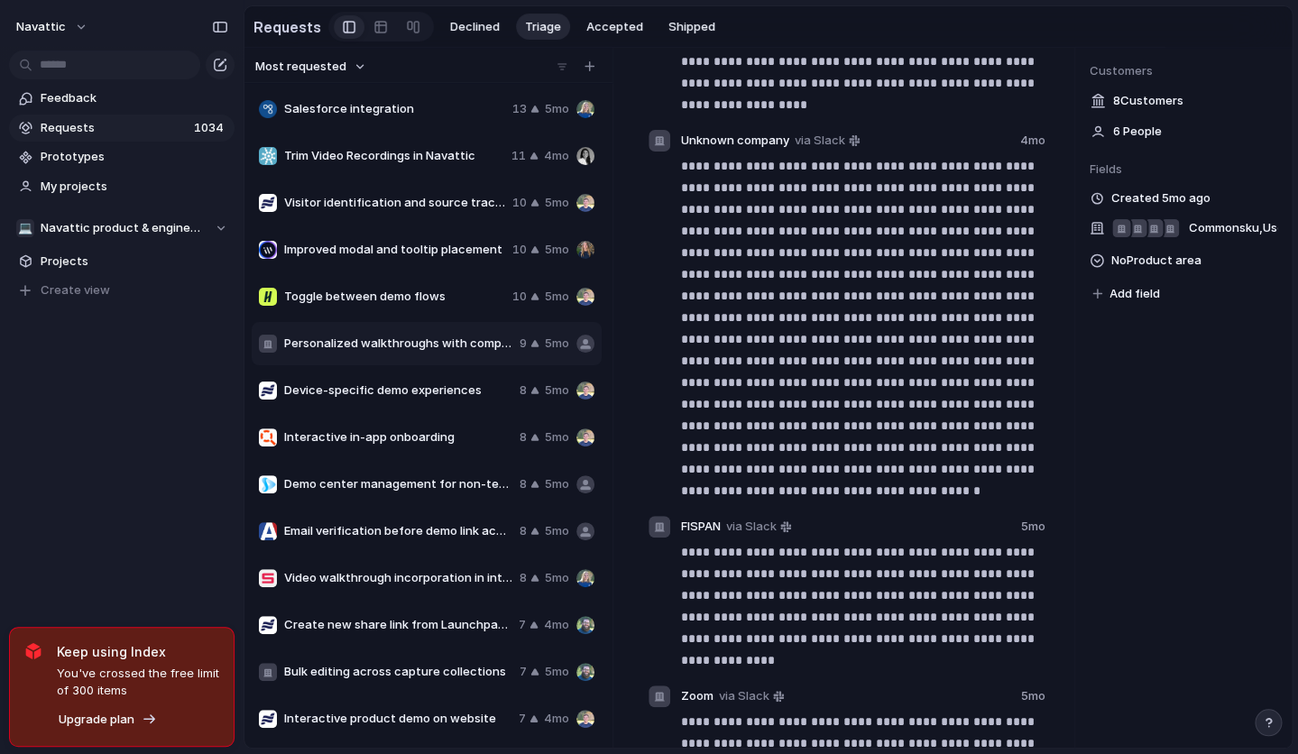
scroll to position [470, 0]
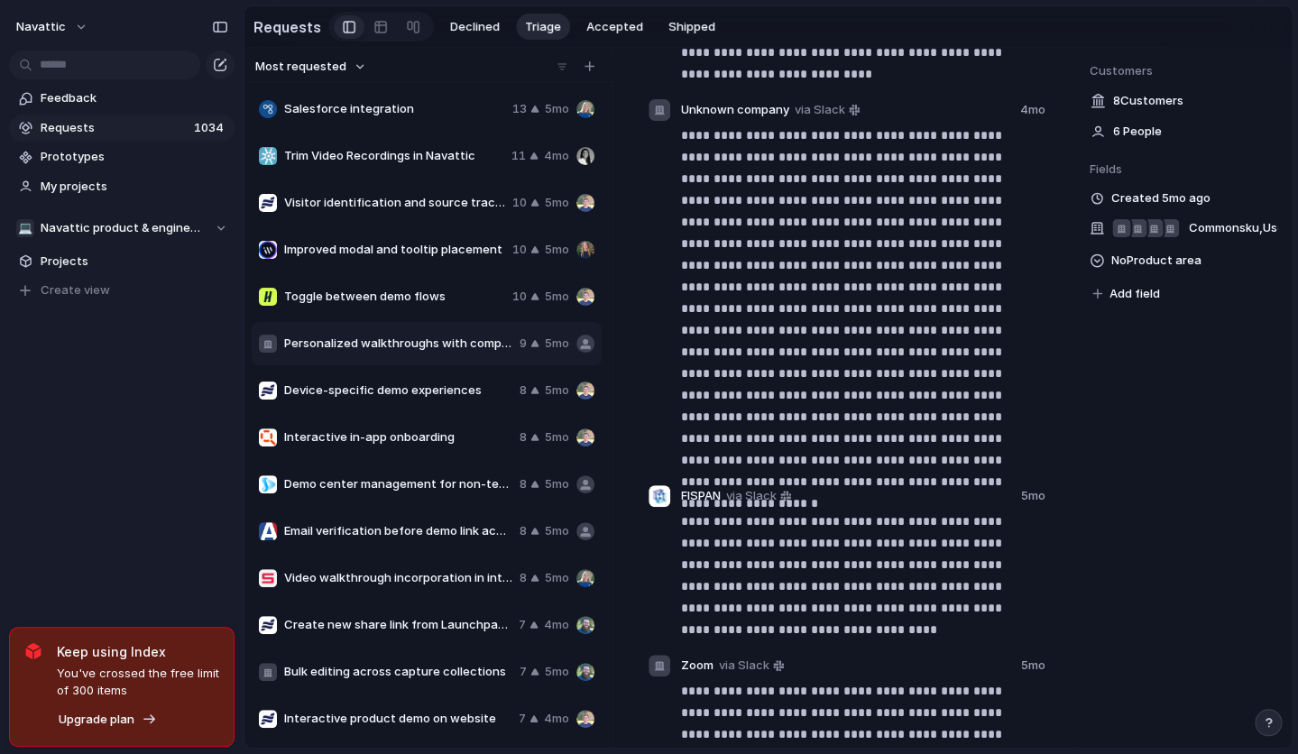
click at [369, 393] on span "Device-specific demo experiences" at bounding box center [398, 391] width 228 height 18
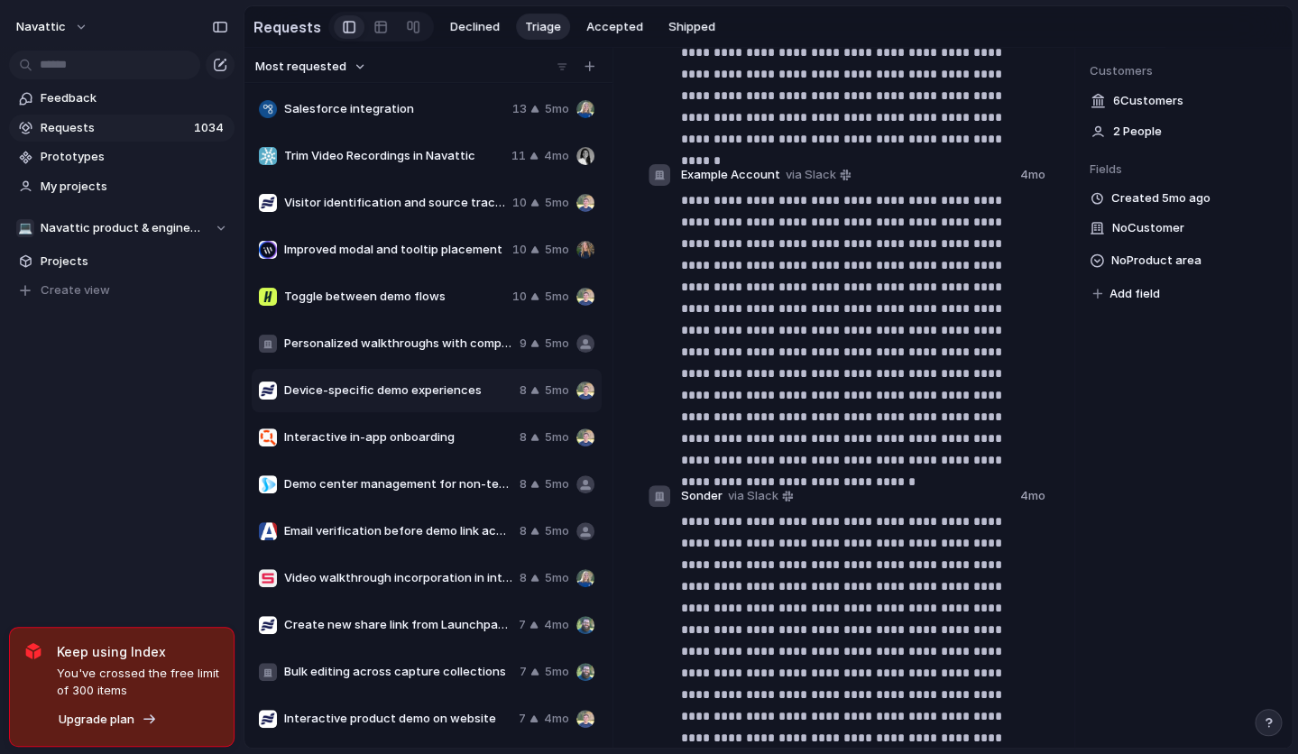
scroll to position [470, 0]
click at [358, 447] on span "Interactive in-app onboarding" at bounding box center [398, 437] width 228 height 18
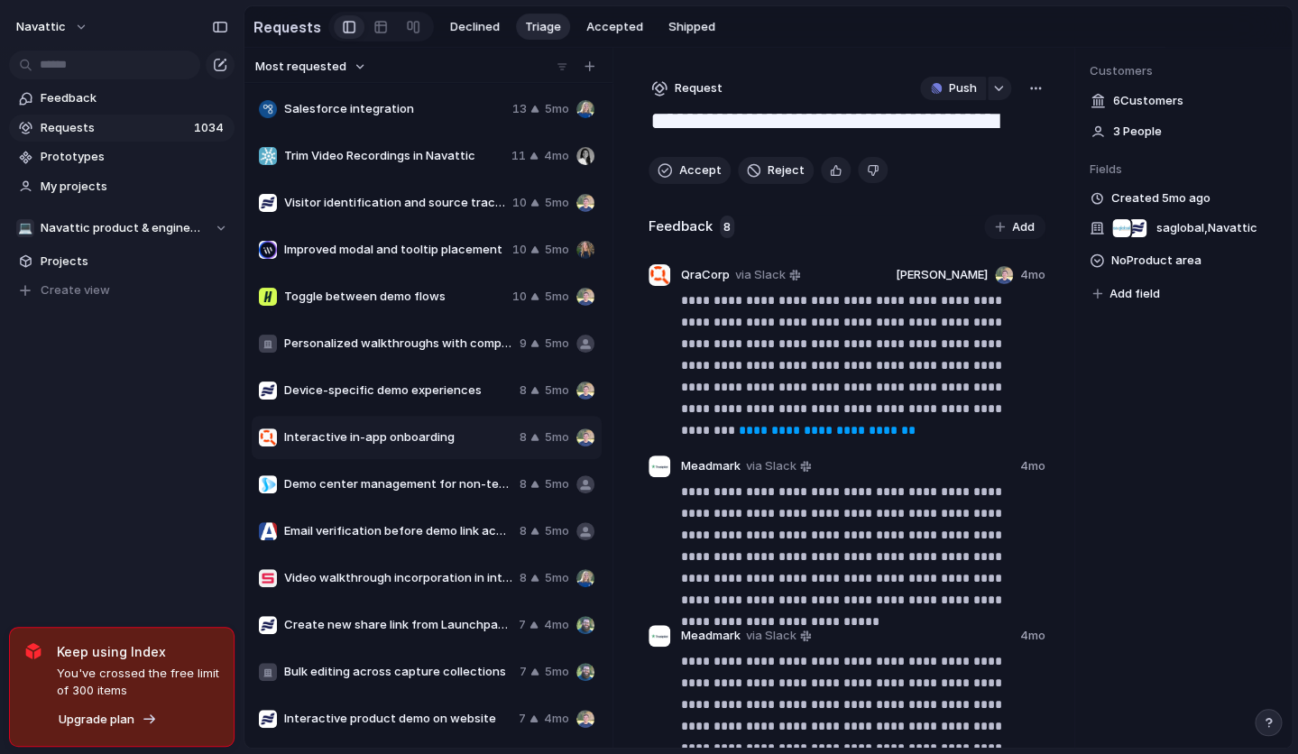
scroll to position [33, 0]
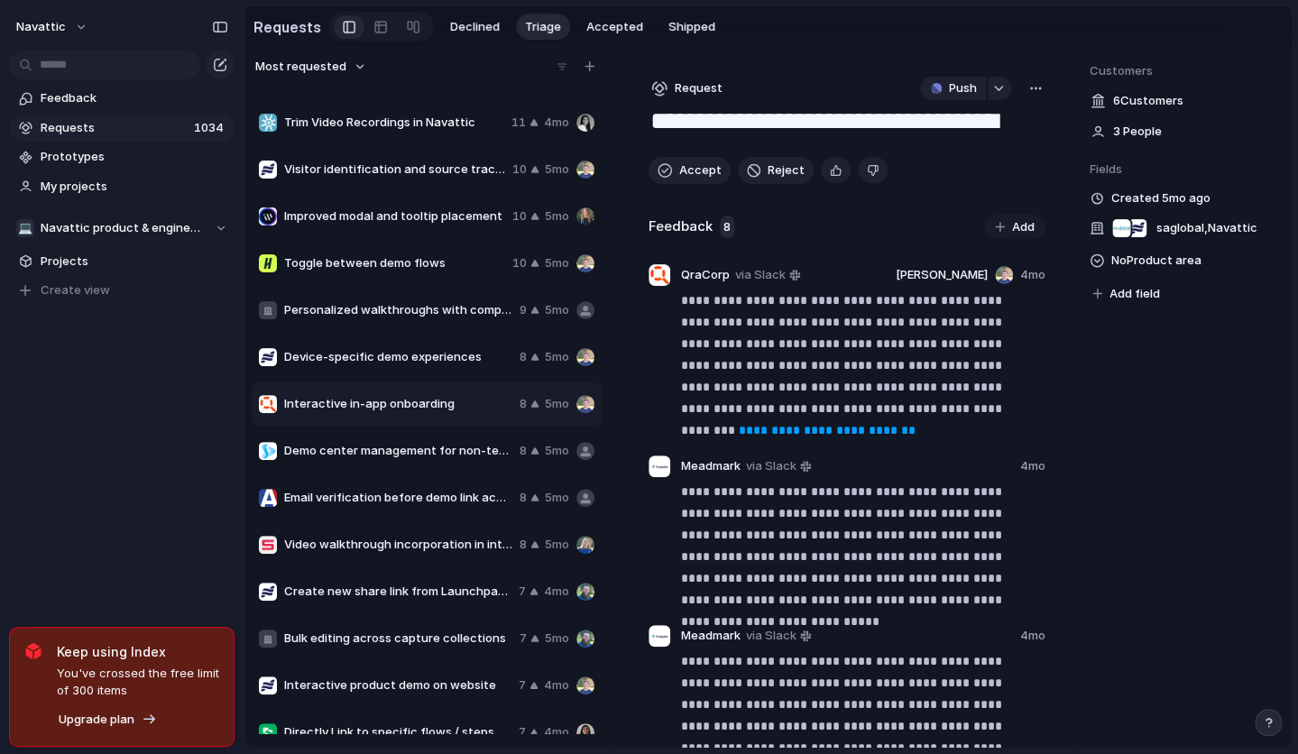
click at [412, 473] on div "Demo center management for non-technical users 8 5mo" at bounding box center [427, 450] width 350 height 43
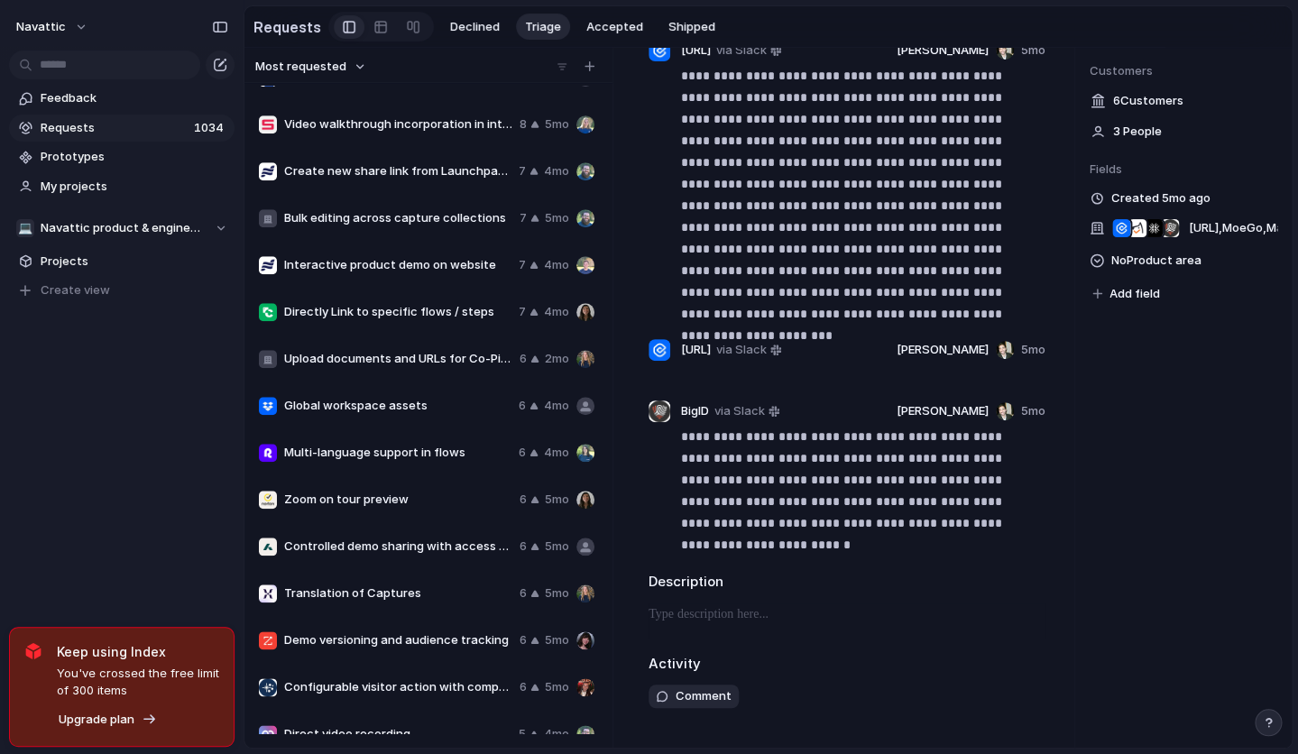
scroll to position [455, 0]
click at [349, 508] on span "Zoom on tour preview" at bounding box center [398, 499] width 228 height 18
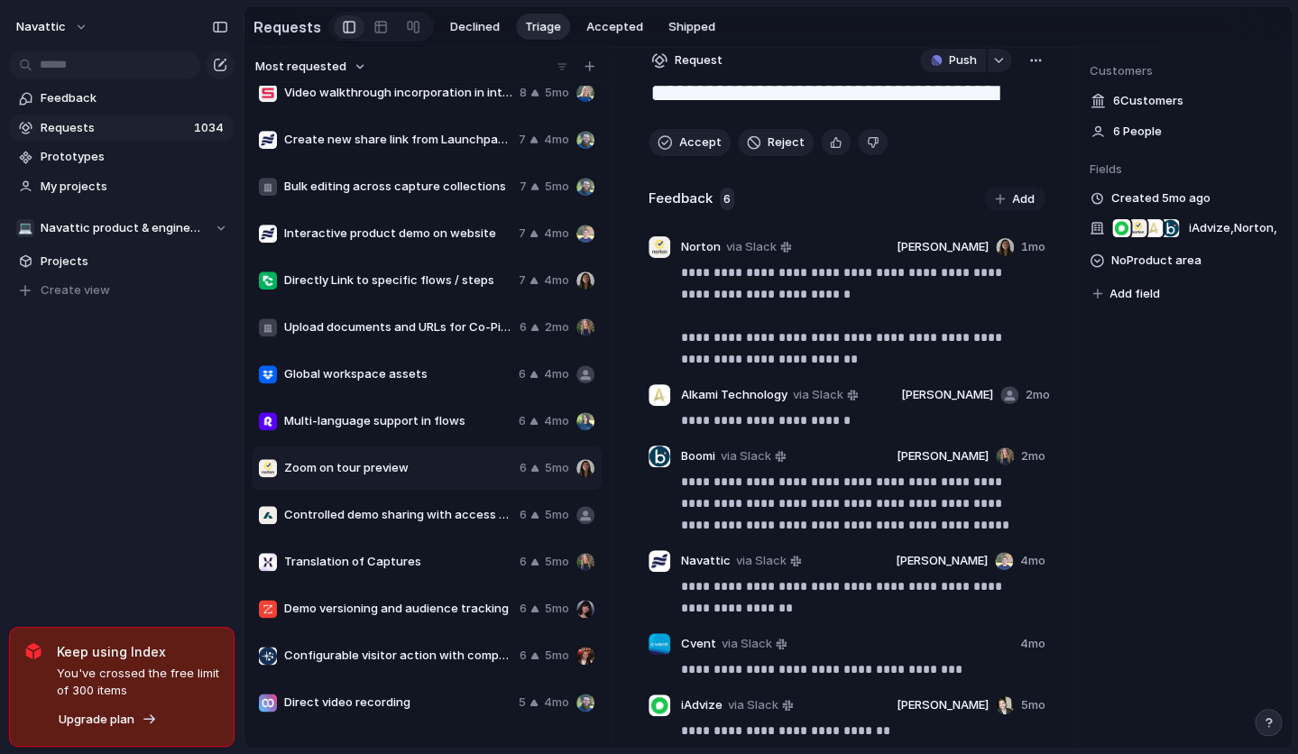
scroll to position [503, 0]
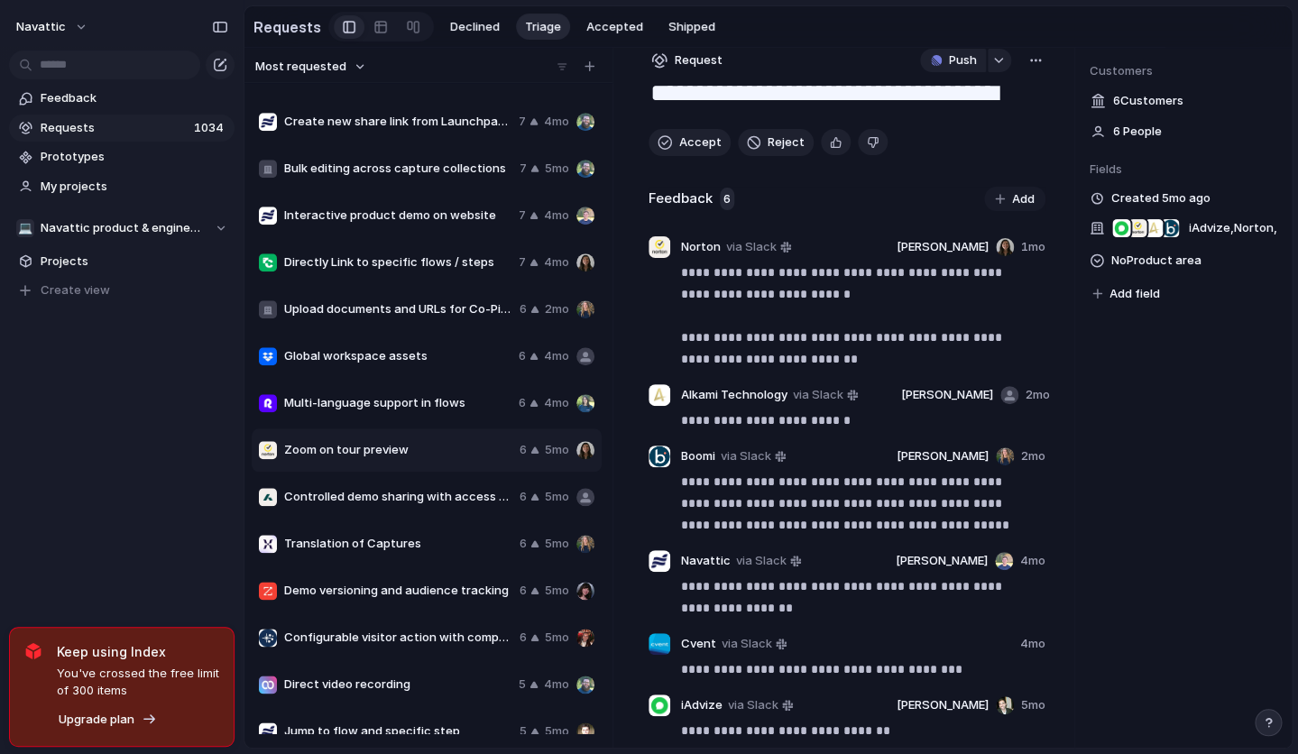
click at [393, 553] on span "Translation of Captures" at bounding box center [398, 544] width 228 height 18
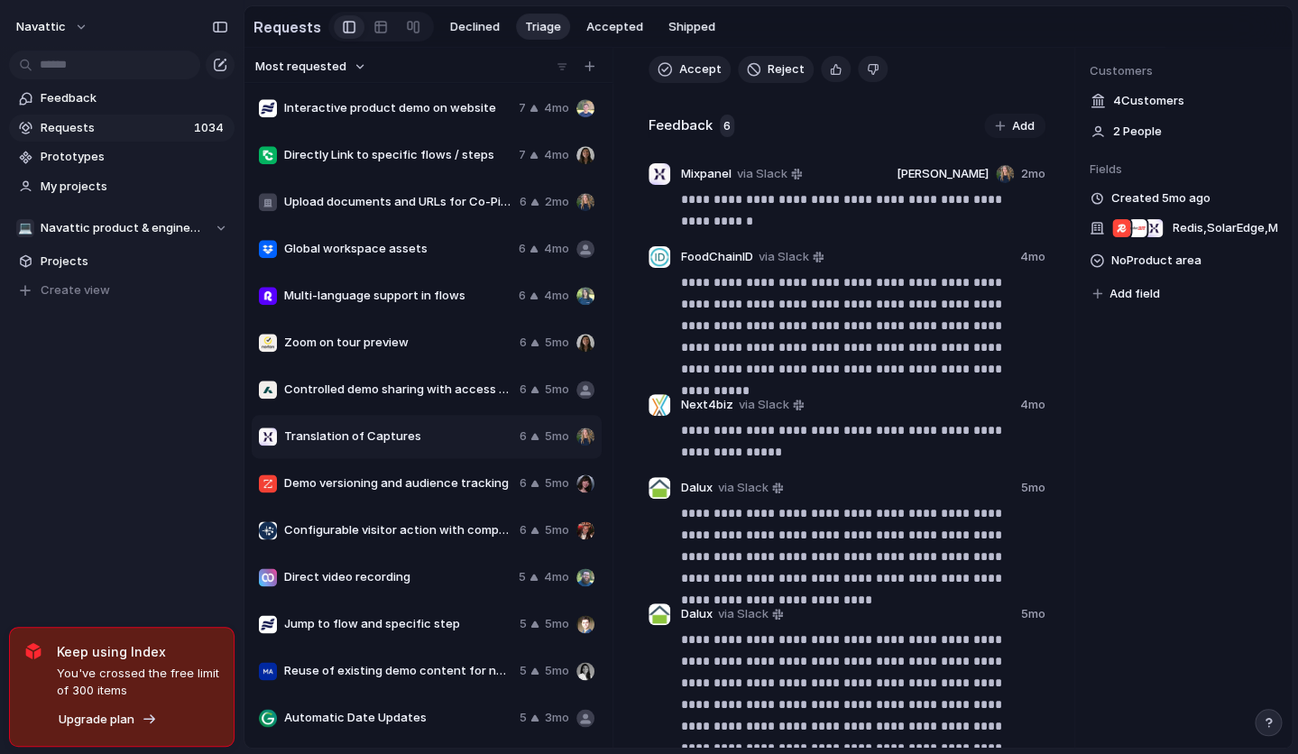
scroll to position [622, 0]
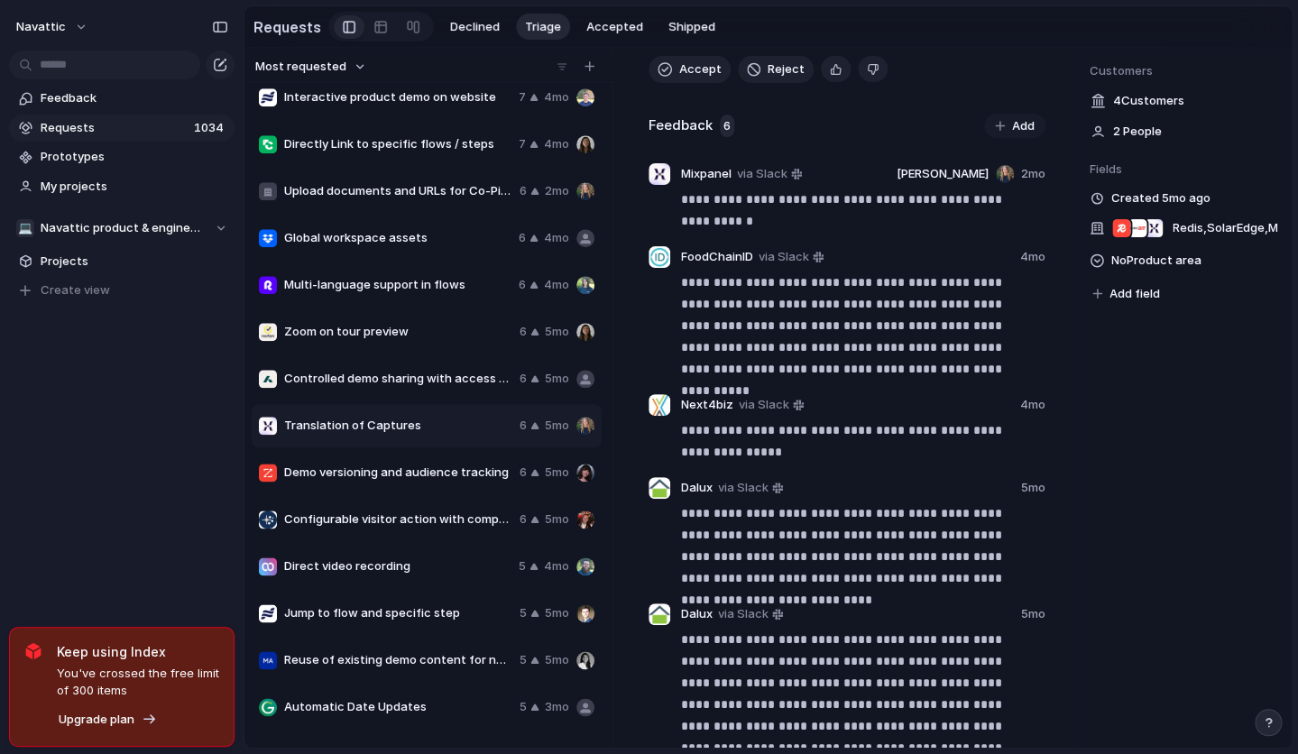
click at [387, 482] on span "Demo versioning and audience tracking" at bounding box center [398, 473] width 228 height 18
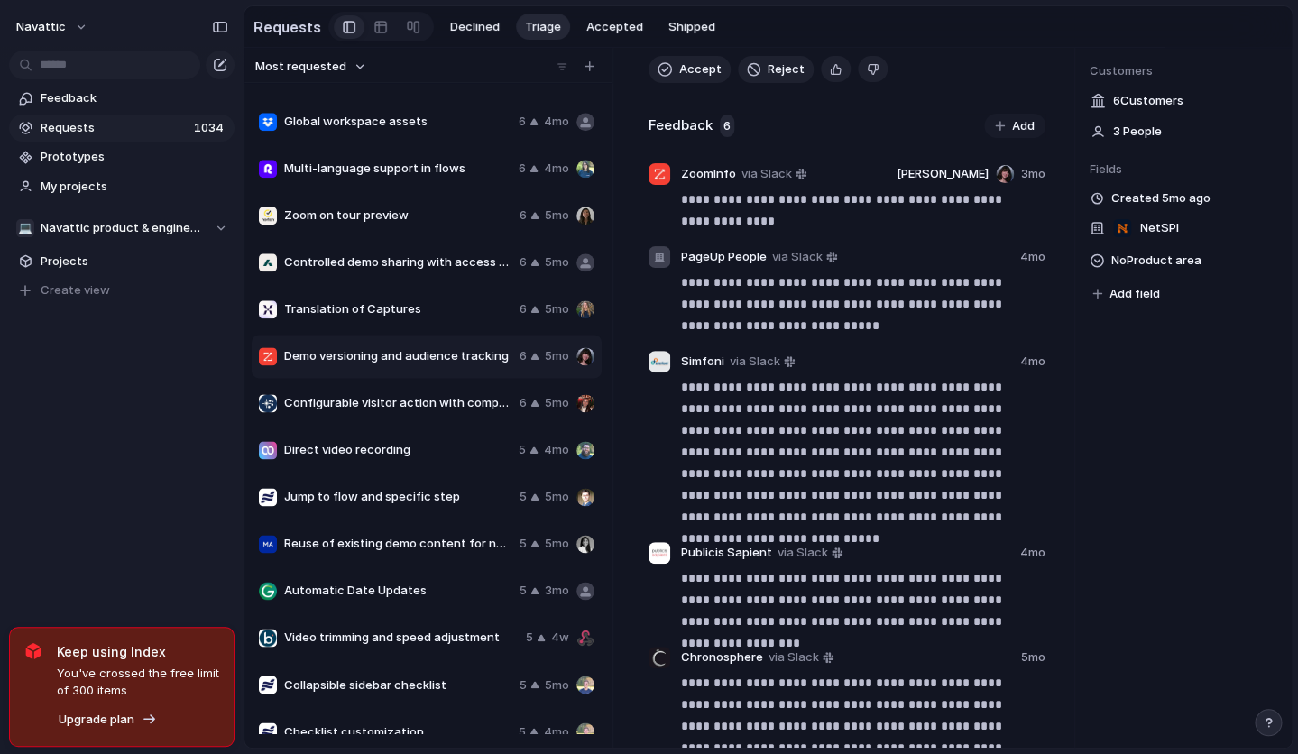
scroll to position [747, 0]
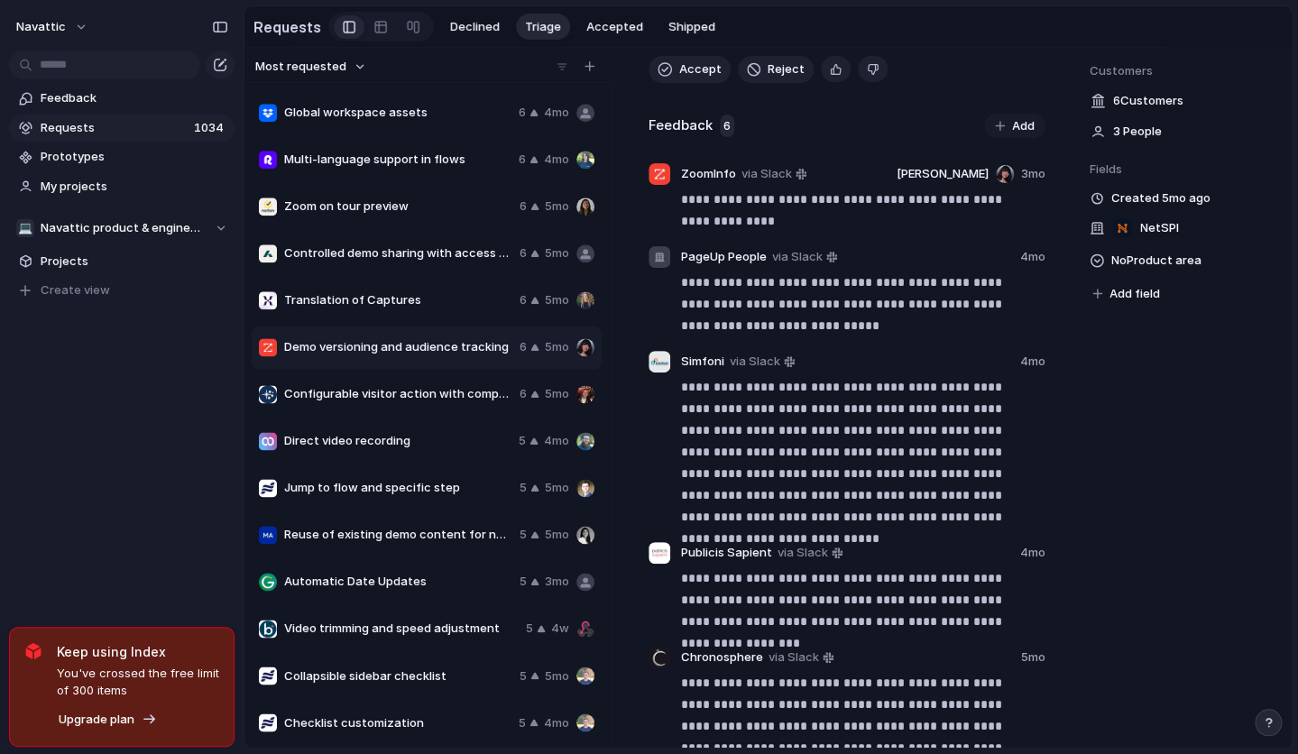
click at [404, 445] on span "Direct video recording" at bounding box center [397, 441] width 227 height 18
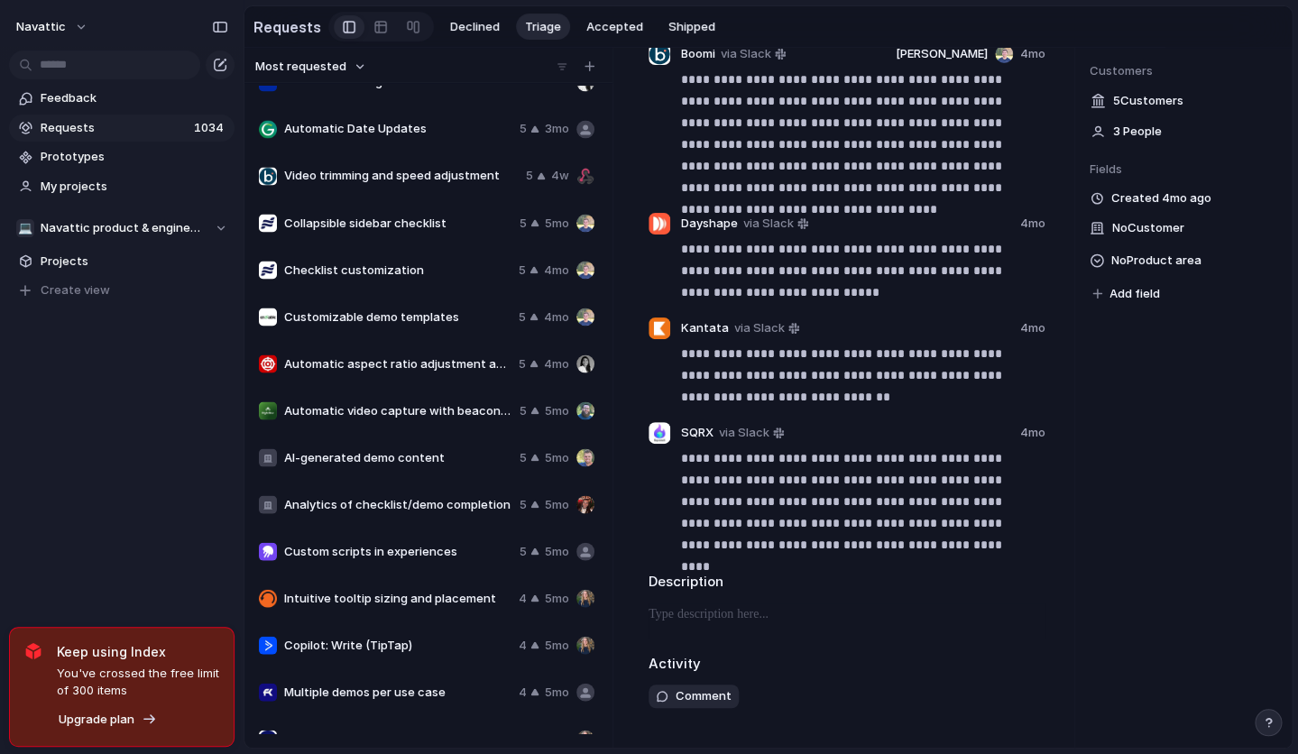
scroll to position [1244, 0]
